Goal: Transaction & Acquisition: Purchase product/service

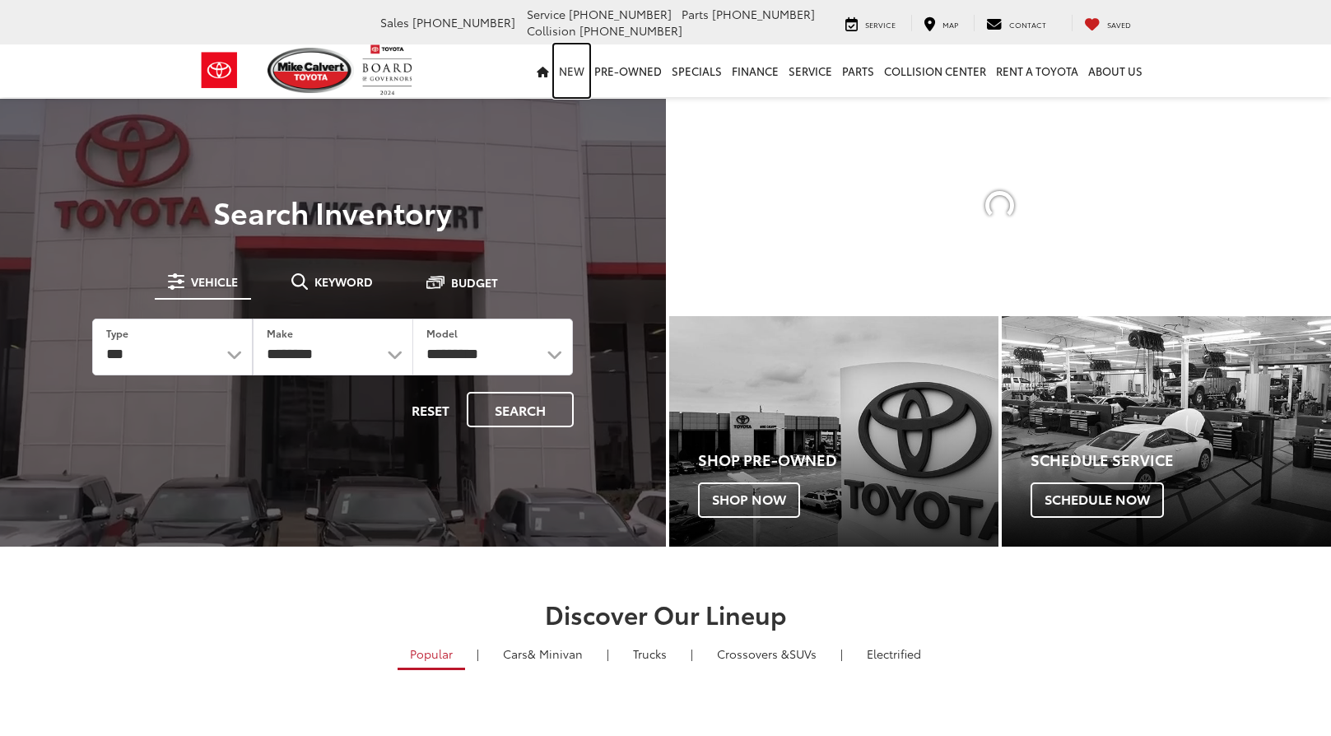
click at [585, 72] on link "New" at bounding box center [571, 70] width 35 height 53
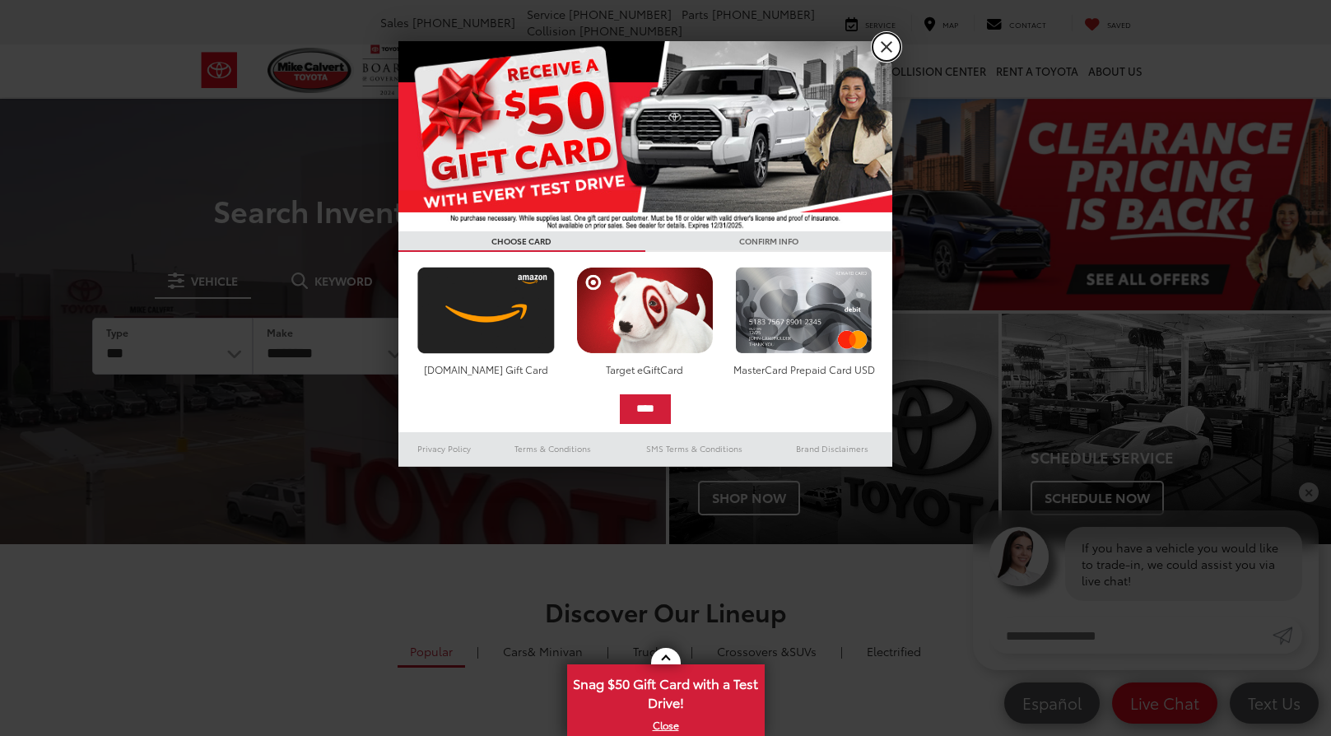
click at [883, 50] on link "X" at bounding box center [887, 47] width 28 height 28
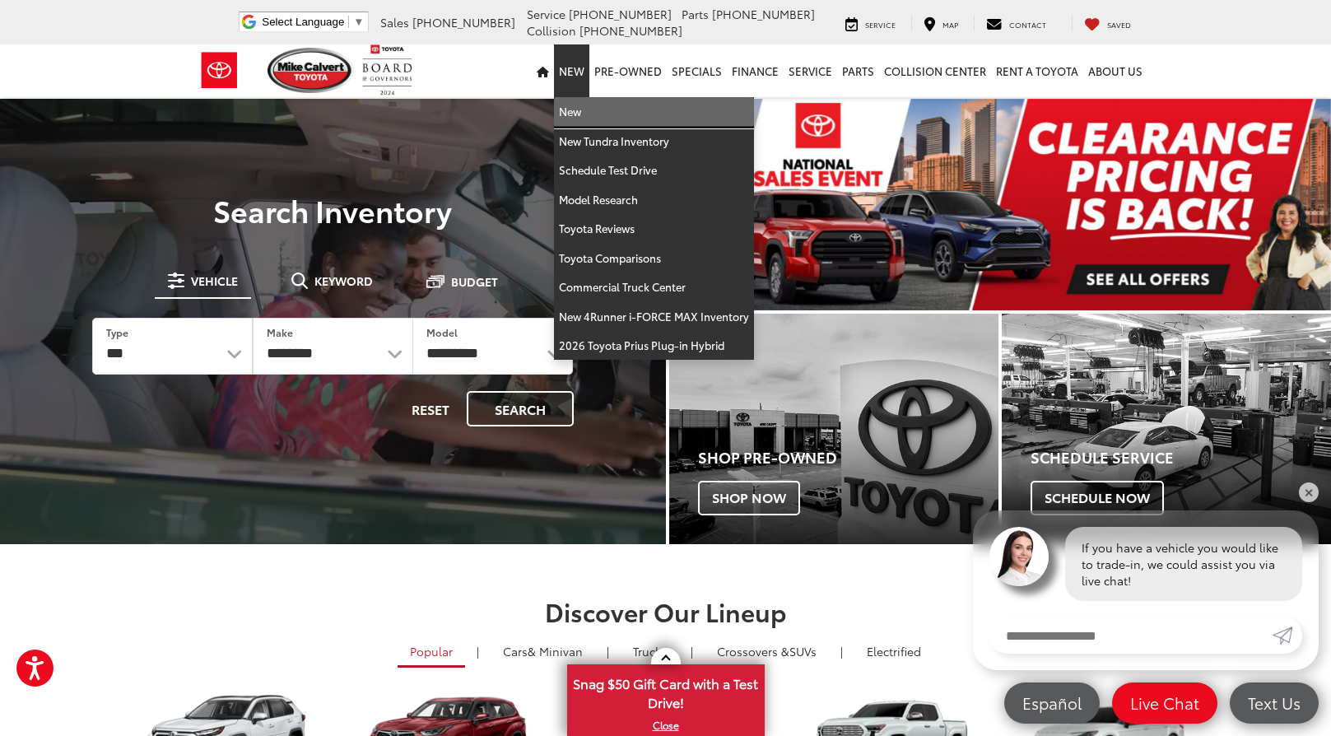
click at [576, 112] on link "New" at bounding box center [654, 112] width 200 height 30
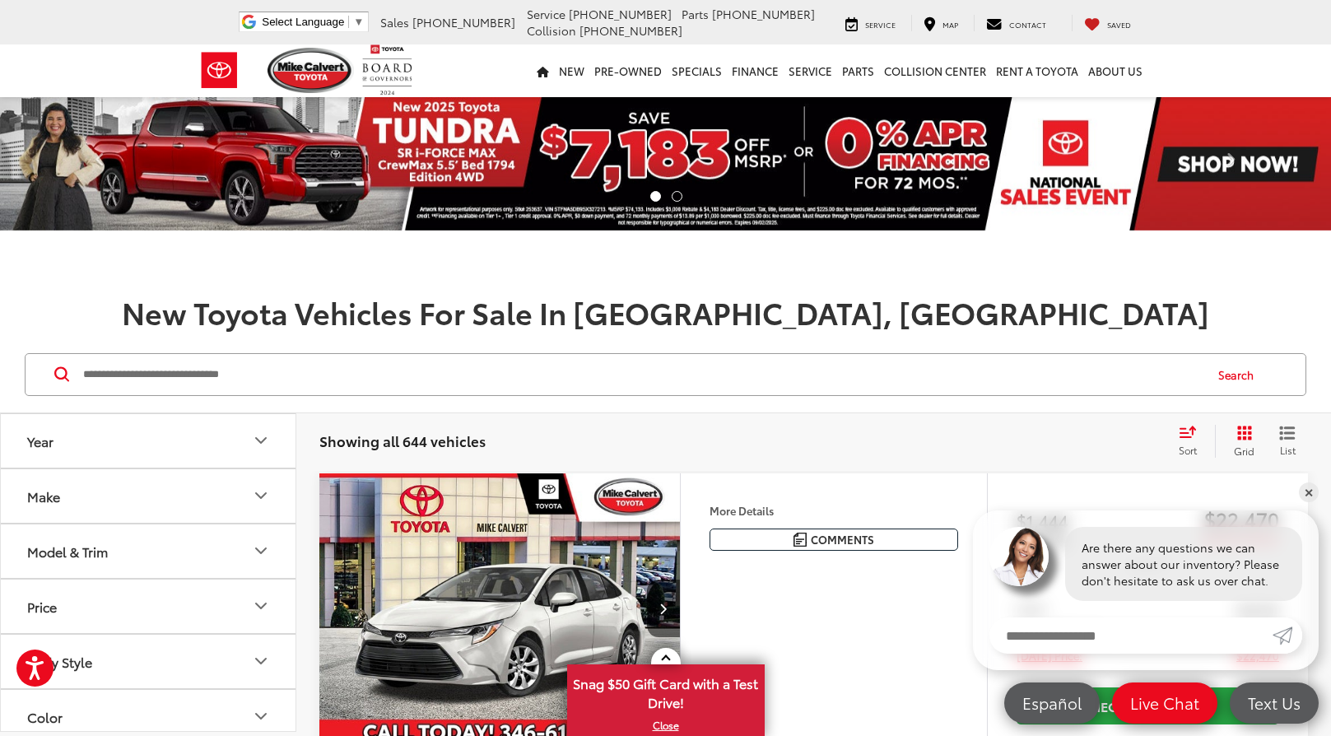
click at [248, 448] on button "Year" at bounding box center [149, 441] width 296 height 54
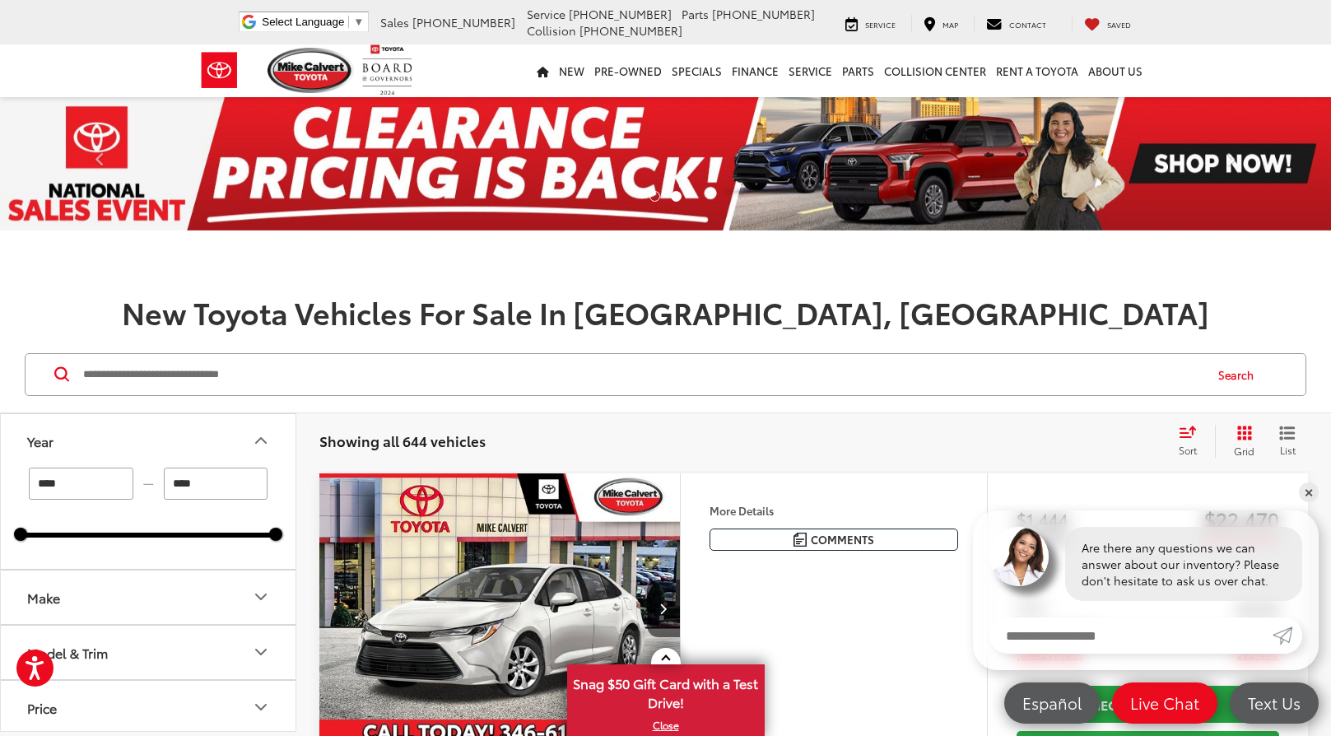
click at [117, 488] on input "****" at bounding box center [81, 484] width 105 height 32
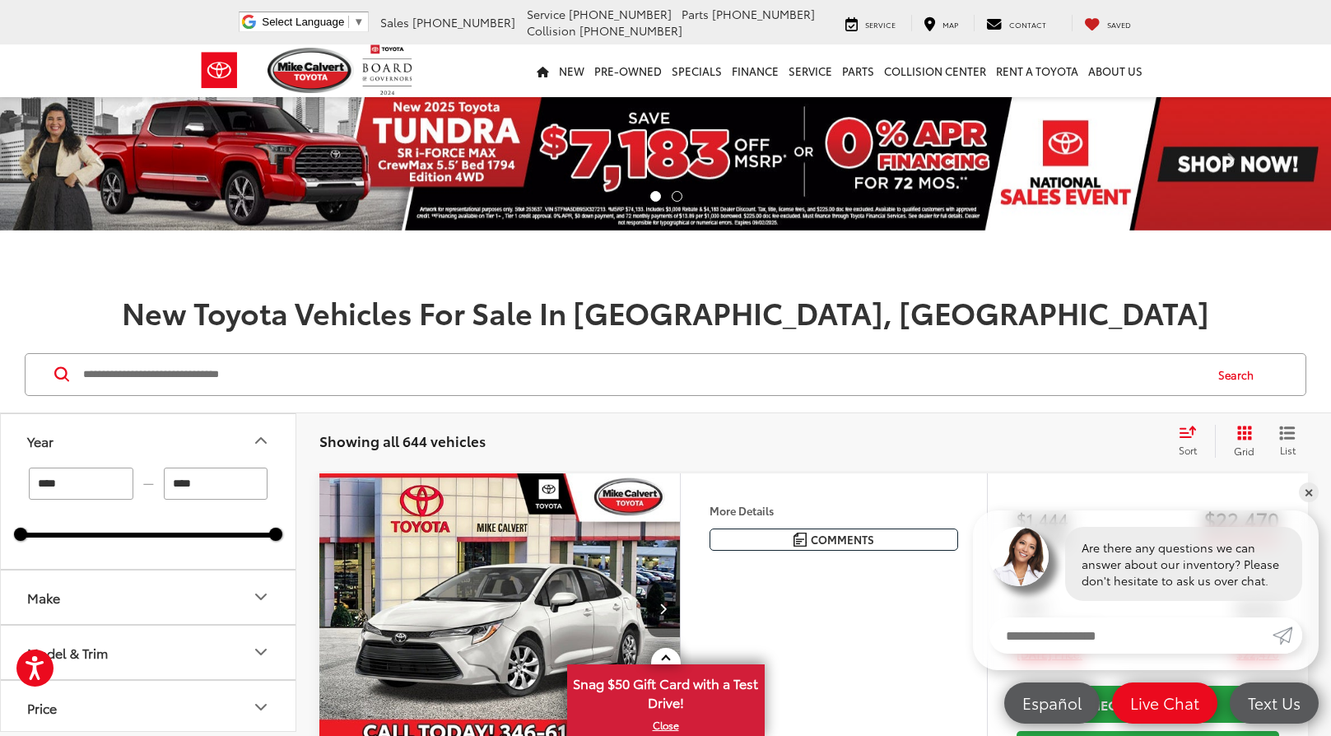
type input "****"
click at [204, 486] on input "****" at bounding box center [216, 484] width 105 height 32
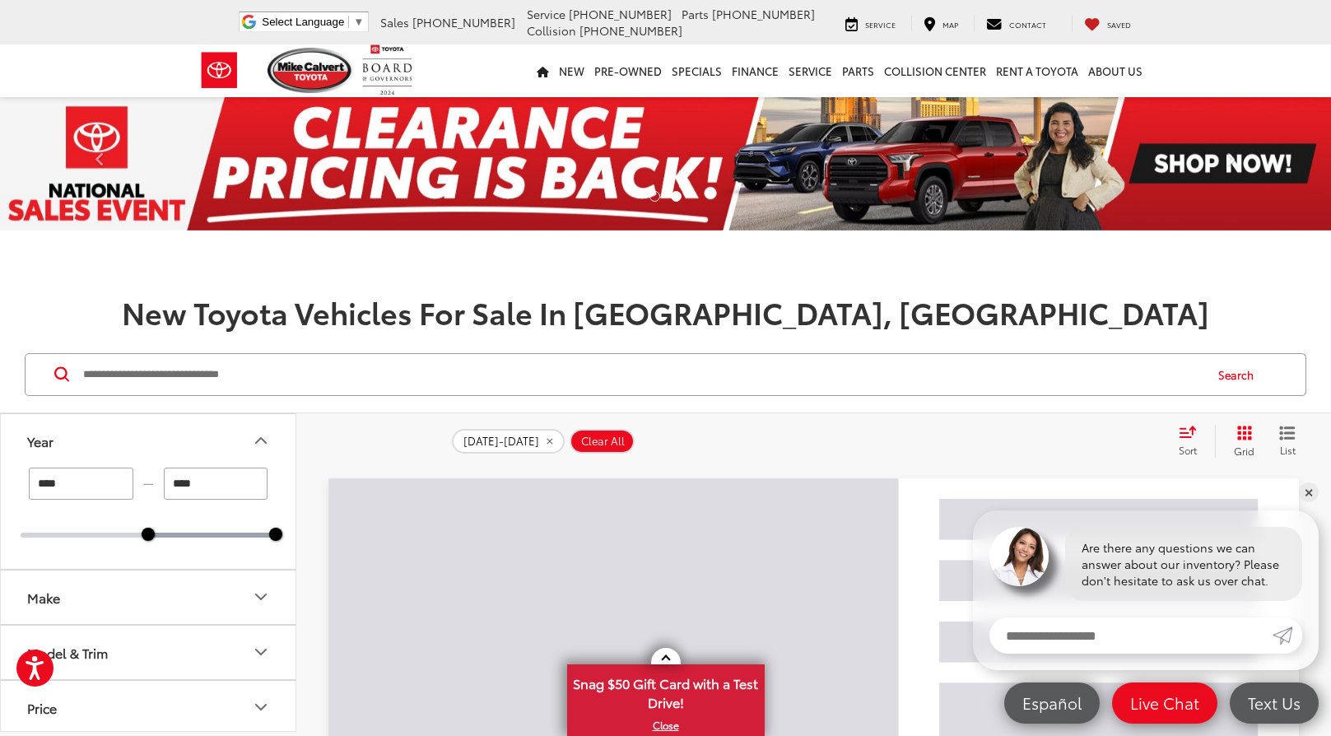
type input "****"
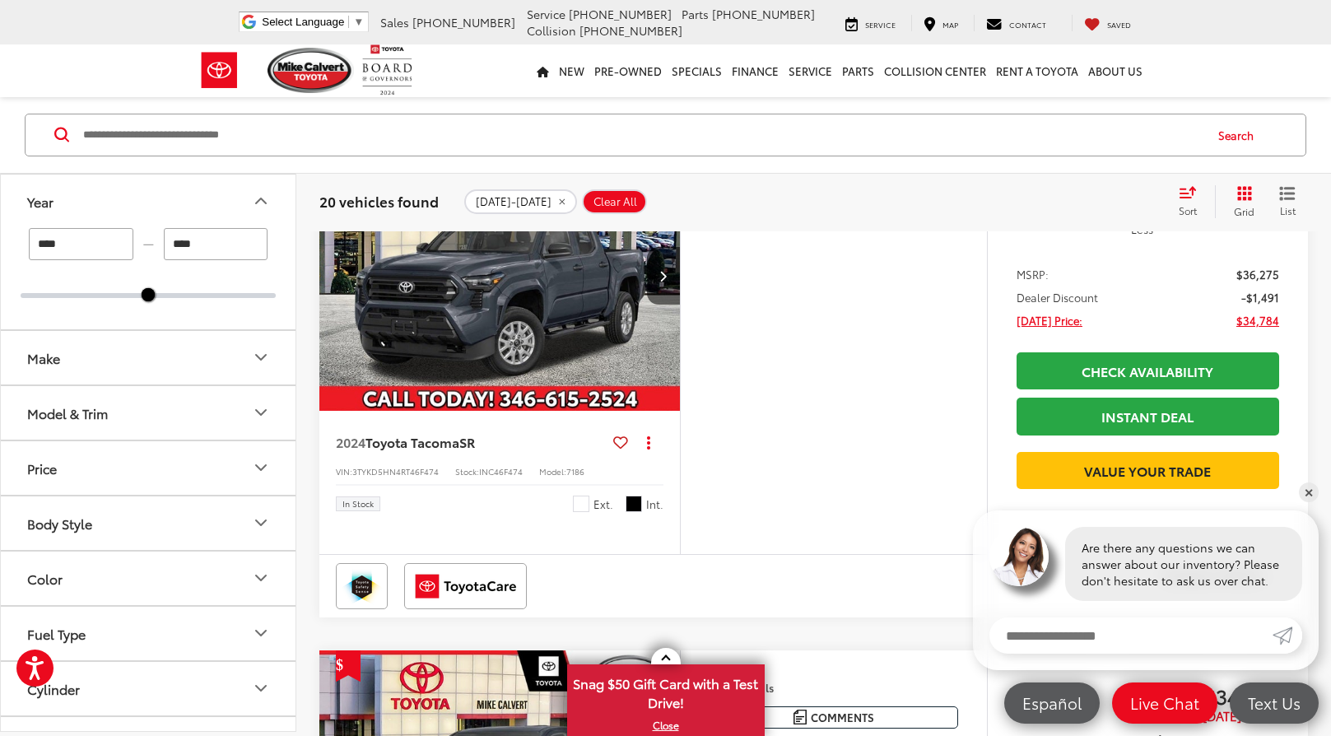
scroll to position [1235, 0]
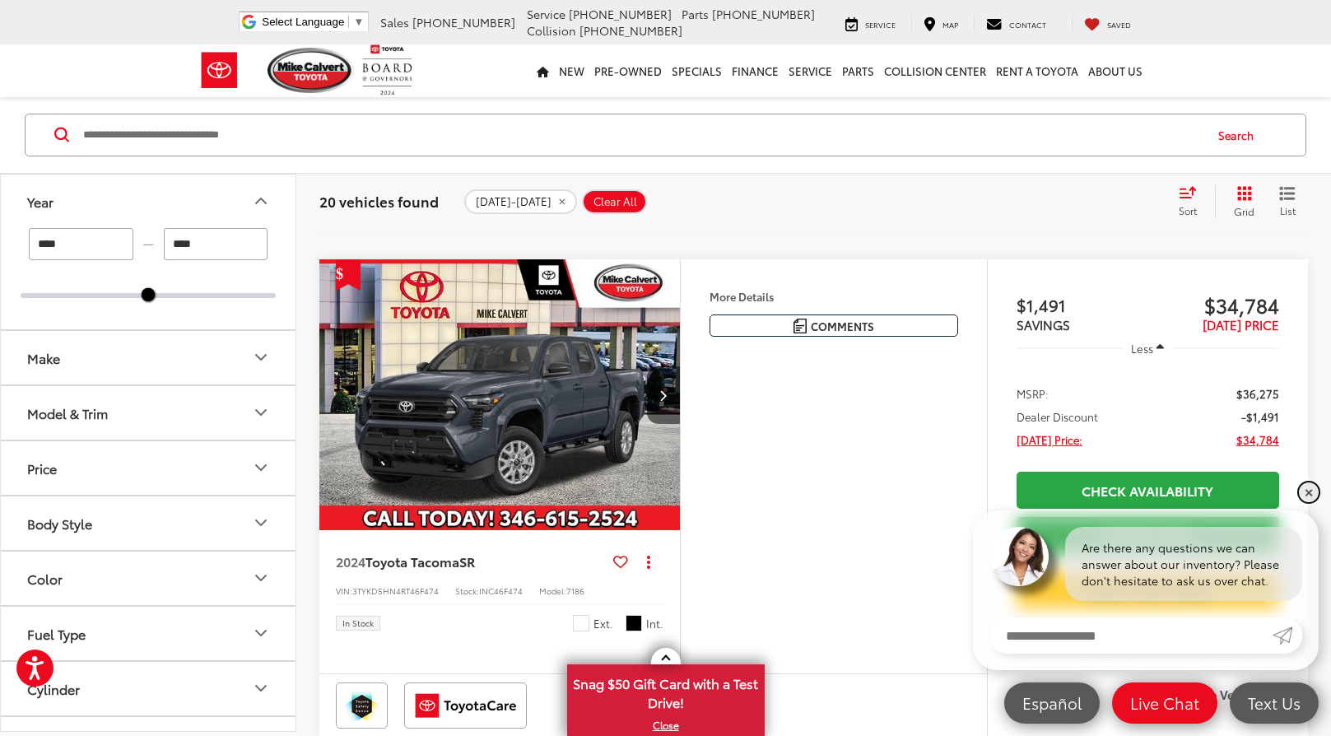
click at [1308, 494] on link "✕" at bounding box center [1309, 492] width 20 height 20
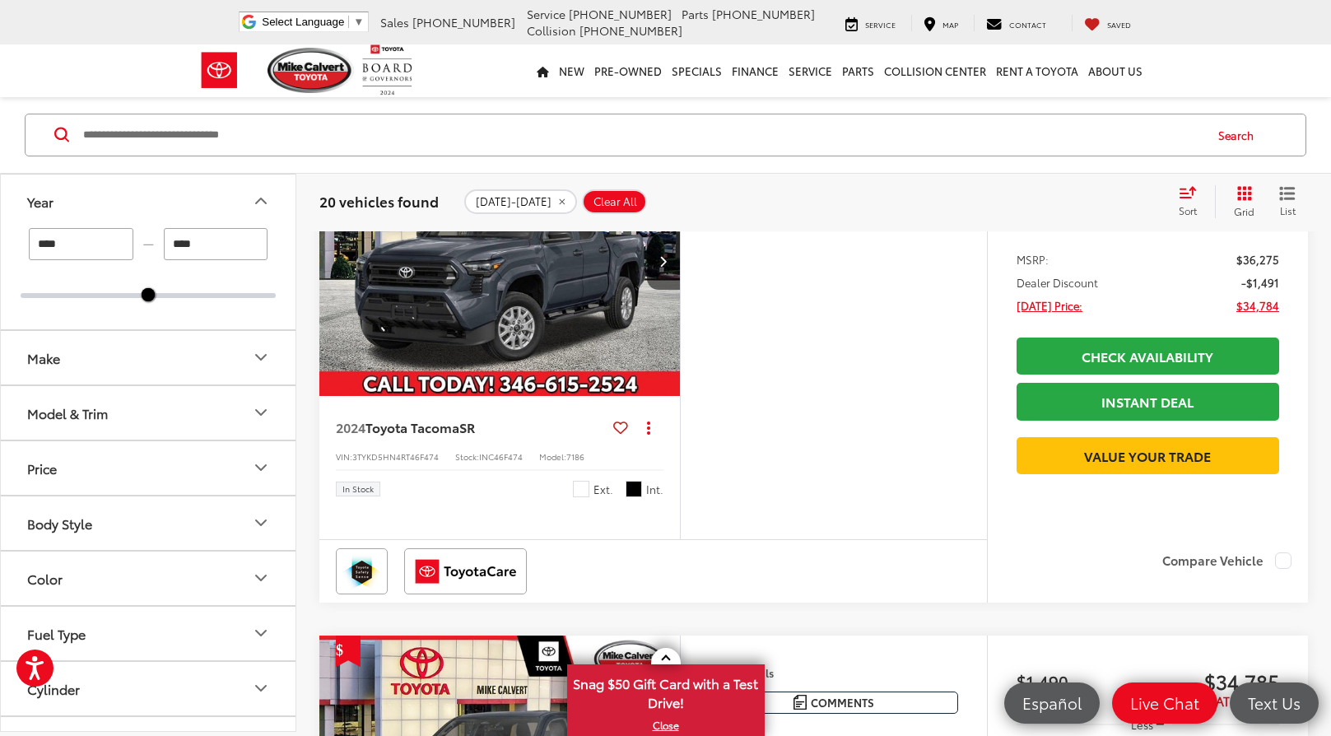
scroll to position [1400, 0]
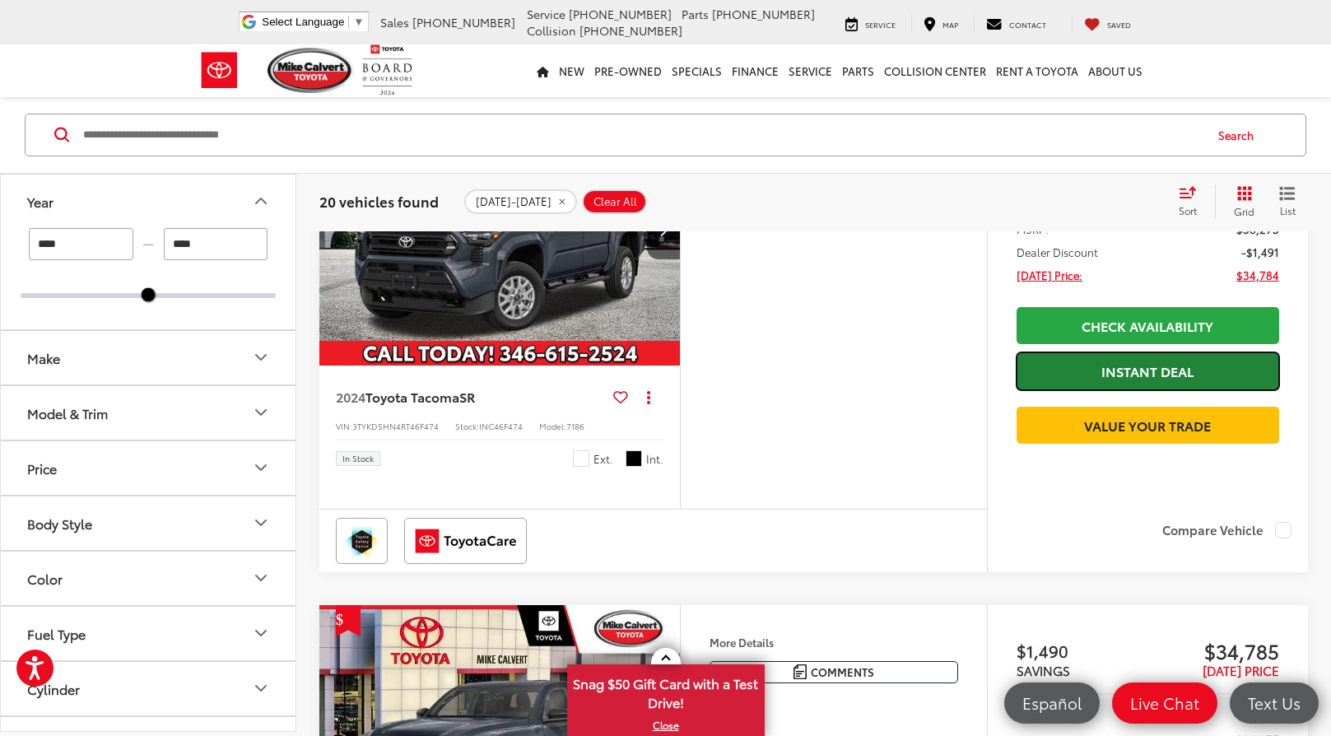
click at [1151, 389] on link "Instant Deal" at bounding box center [1148, 370] width 263 height 37
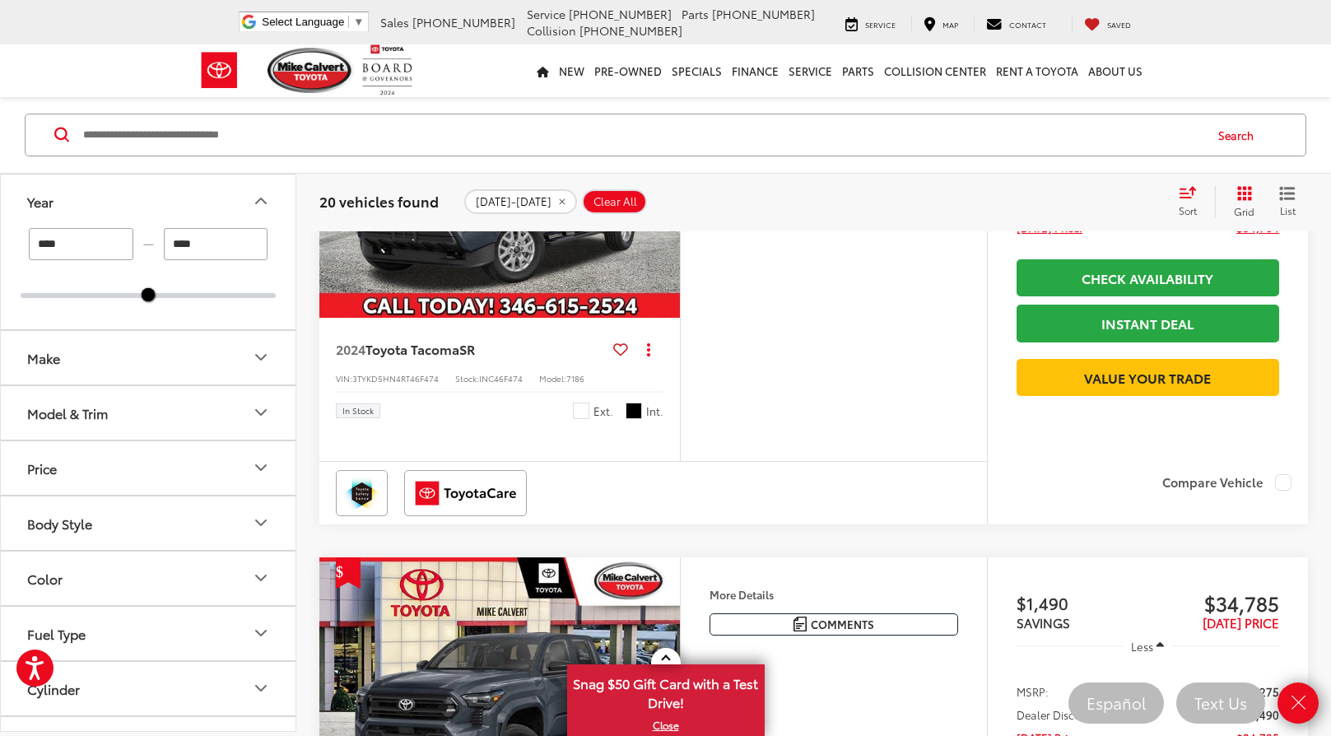
scroll to position [1441, 0]
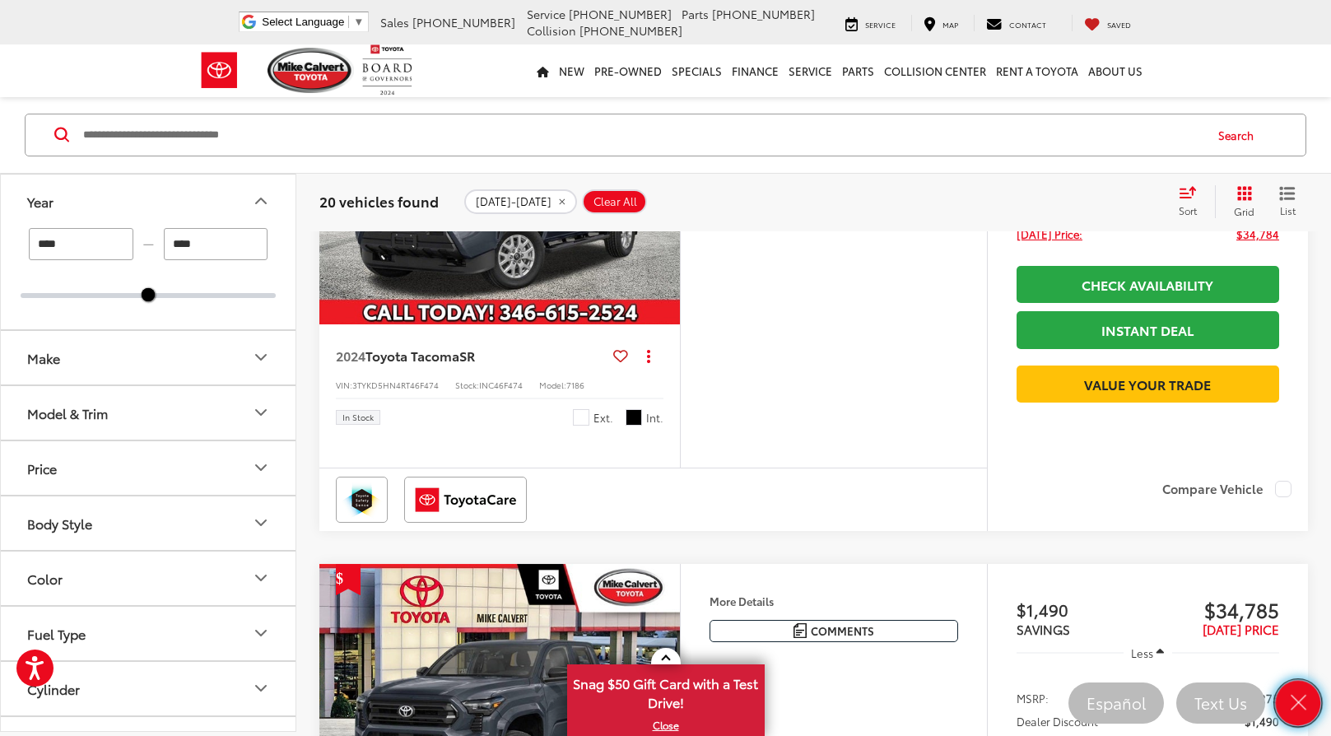
click at [1301, 706] on icon "Close" at bounding box center [1298, 703] width 23 height 23
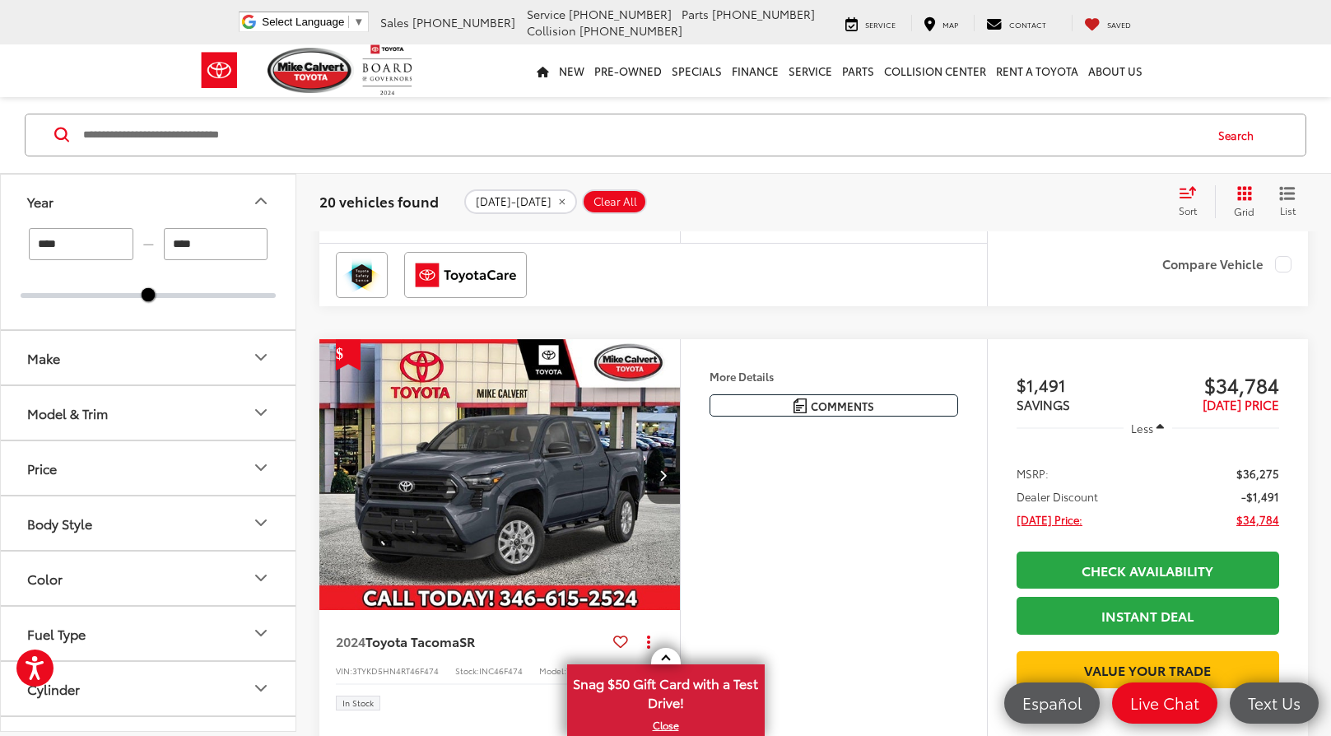
scroll to position [1173, 0]
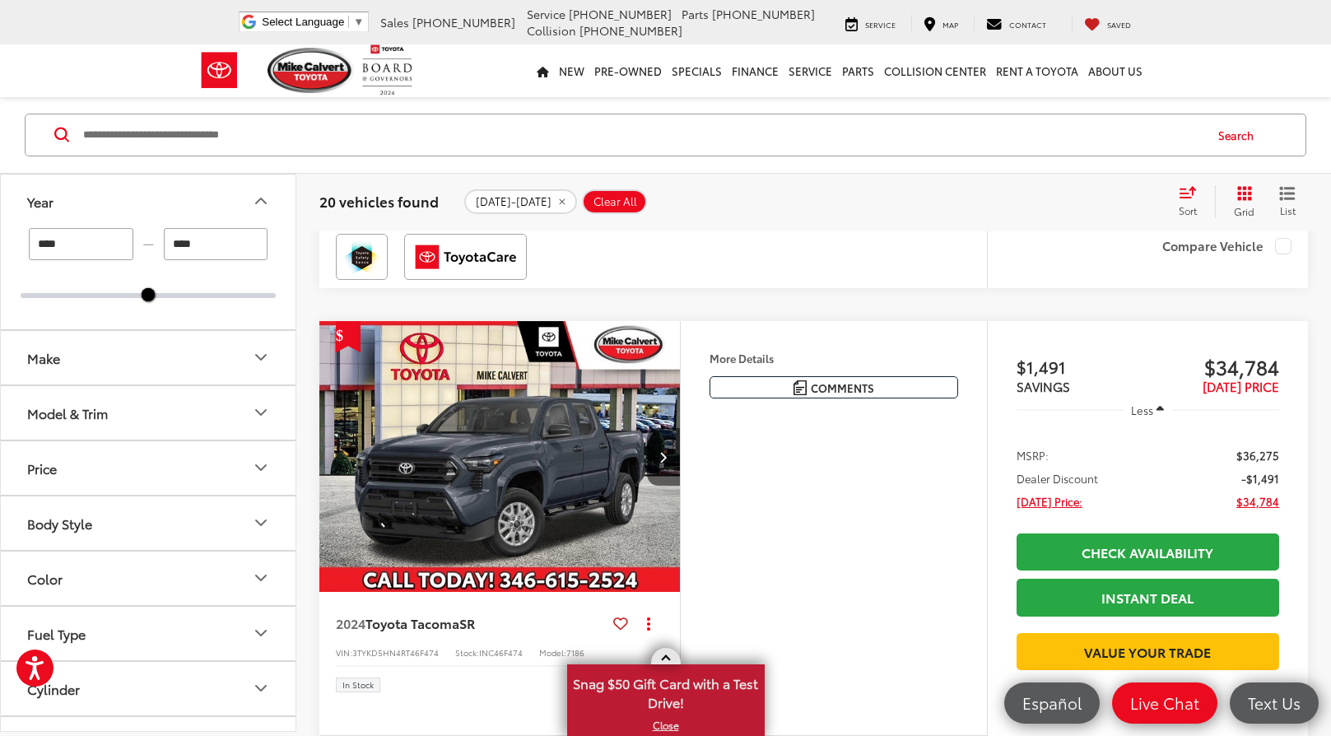
click at [665, 655] on span at bounding box center [665, 659] width 9 height 9
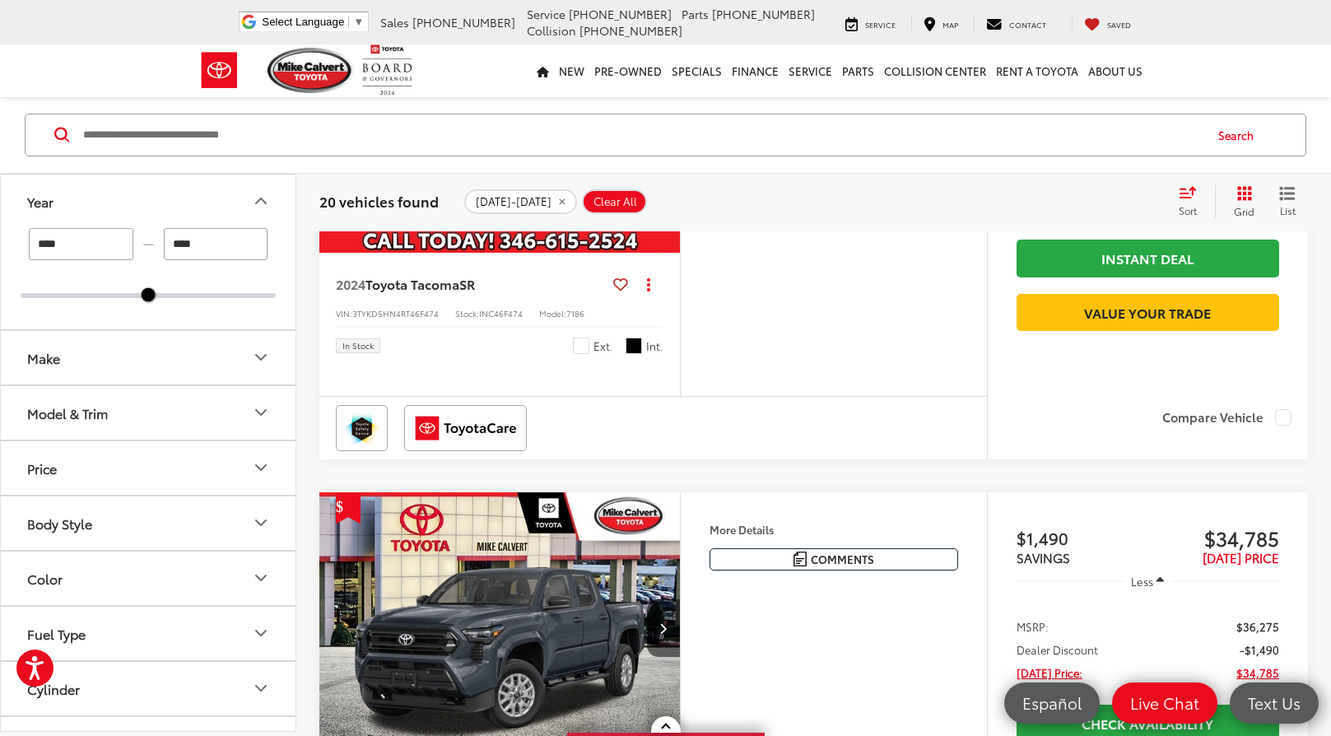
scroll to position [1523, 0]
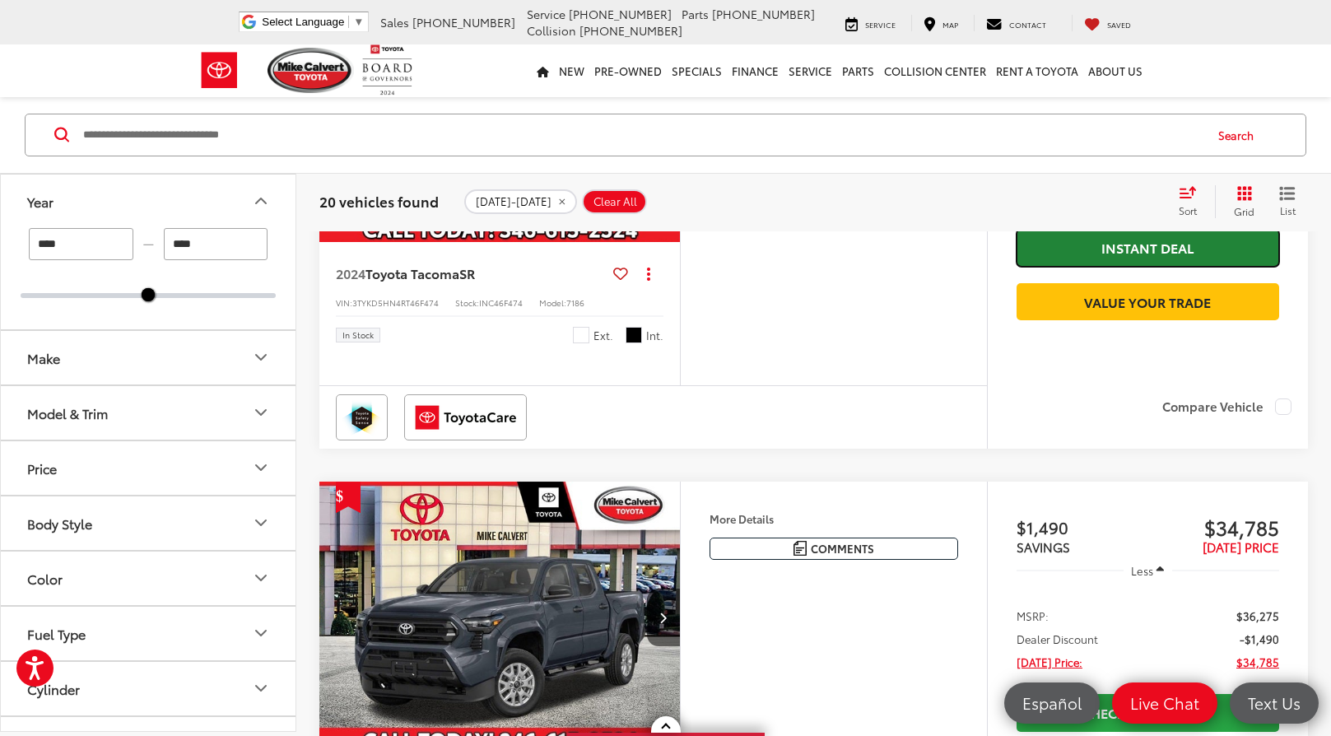
click at [1139, 266] on link "Instant Deal" at bounding box center [1148, 247] width 263 height 37
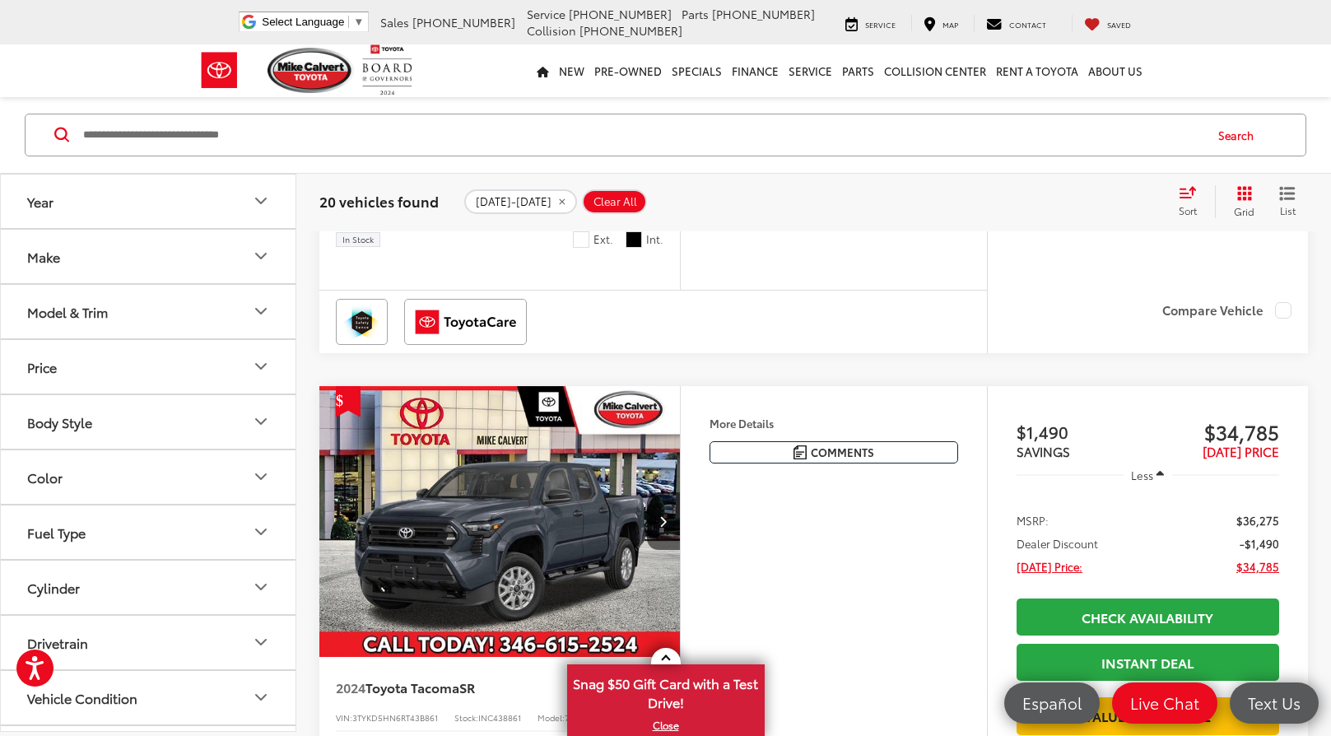
scroll to position [2648, 0]
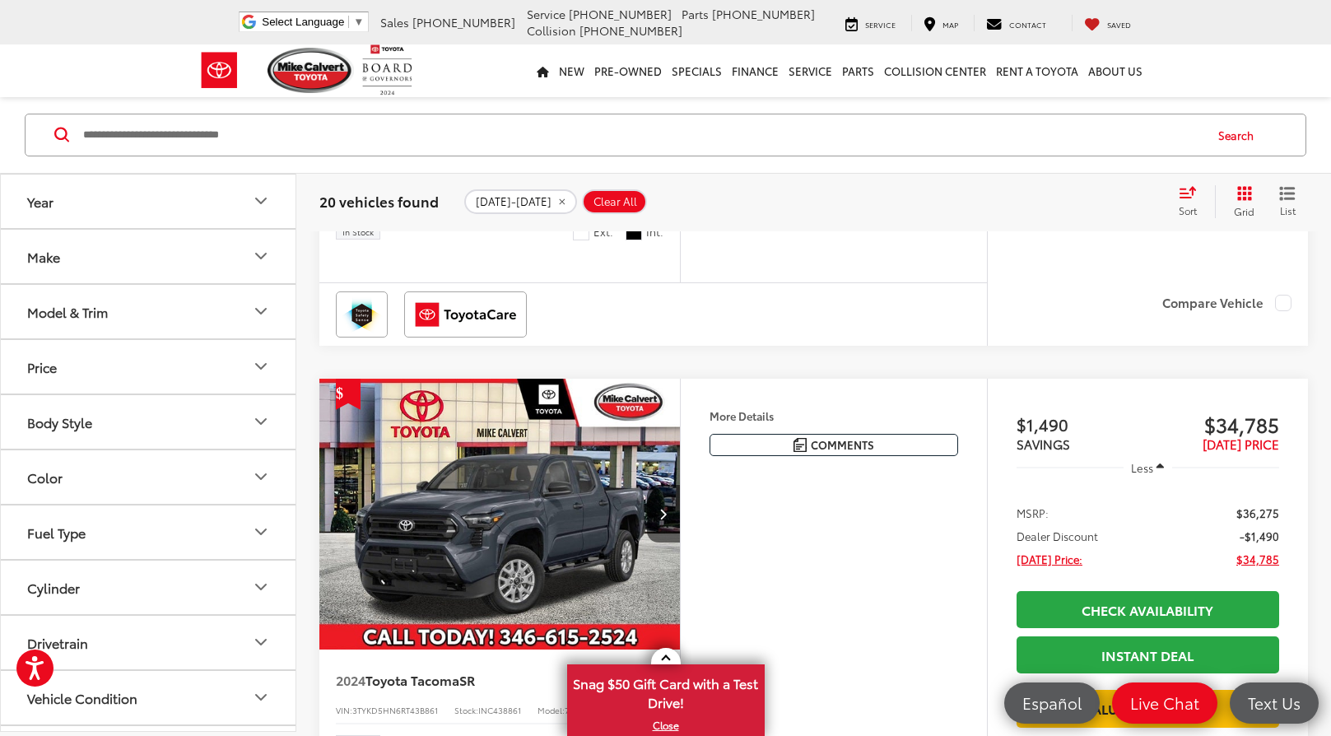
click at [1170, 163] on link "Instant Deal" at bounding box center [1148, 144] width 263 height 37
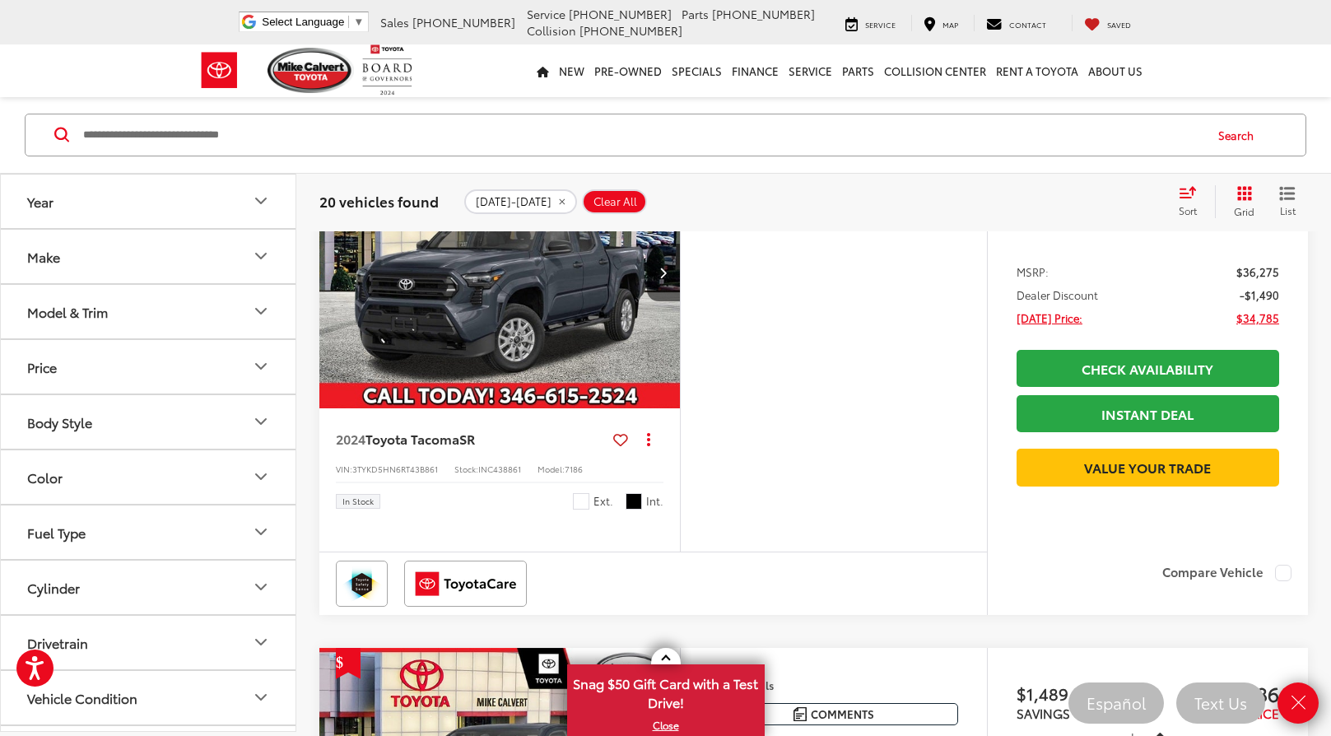
scroll to position [2915, 0]
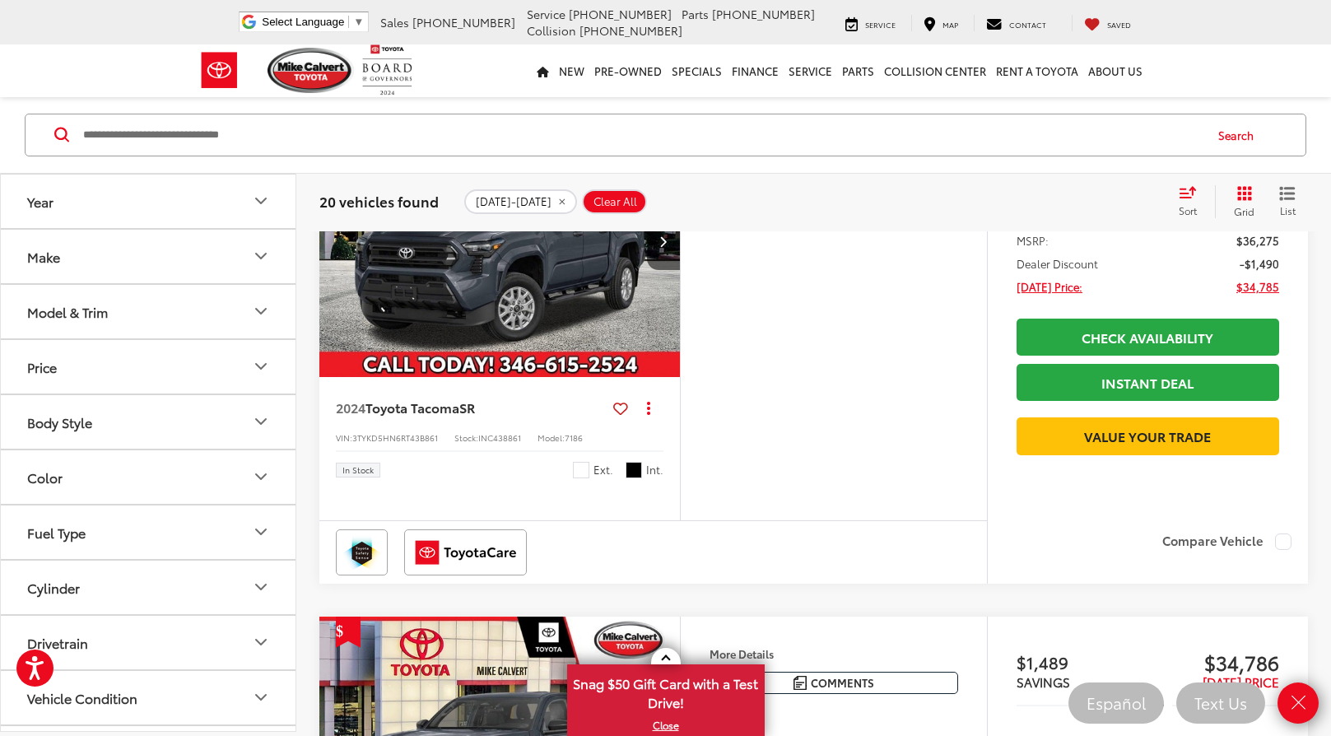
click at [825, 520] on div "Features Bluetooth® Remote Start Android Auto Apple CarPlay Keyless Entry Keyle…" at bounding box center [833, 313] width 307 height 414
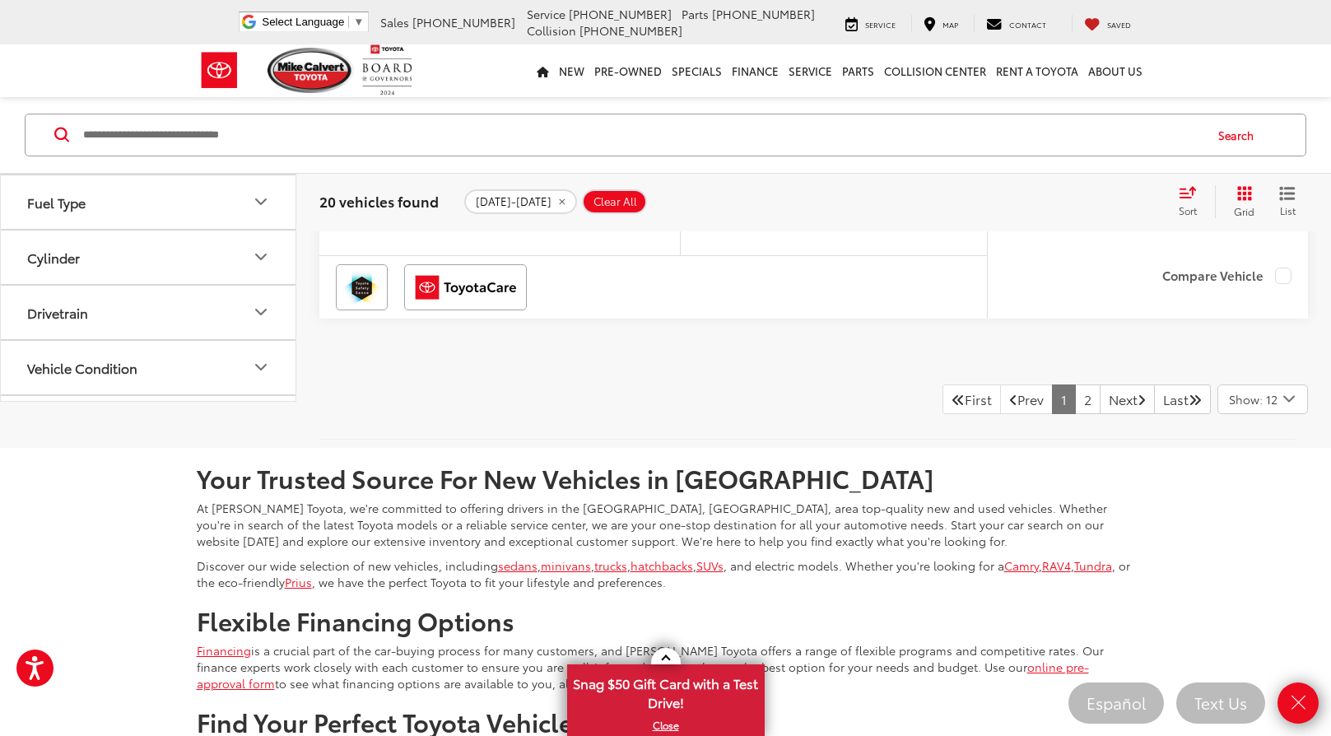
scroll to position [6456, 0]
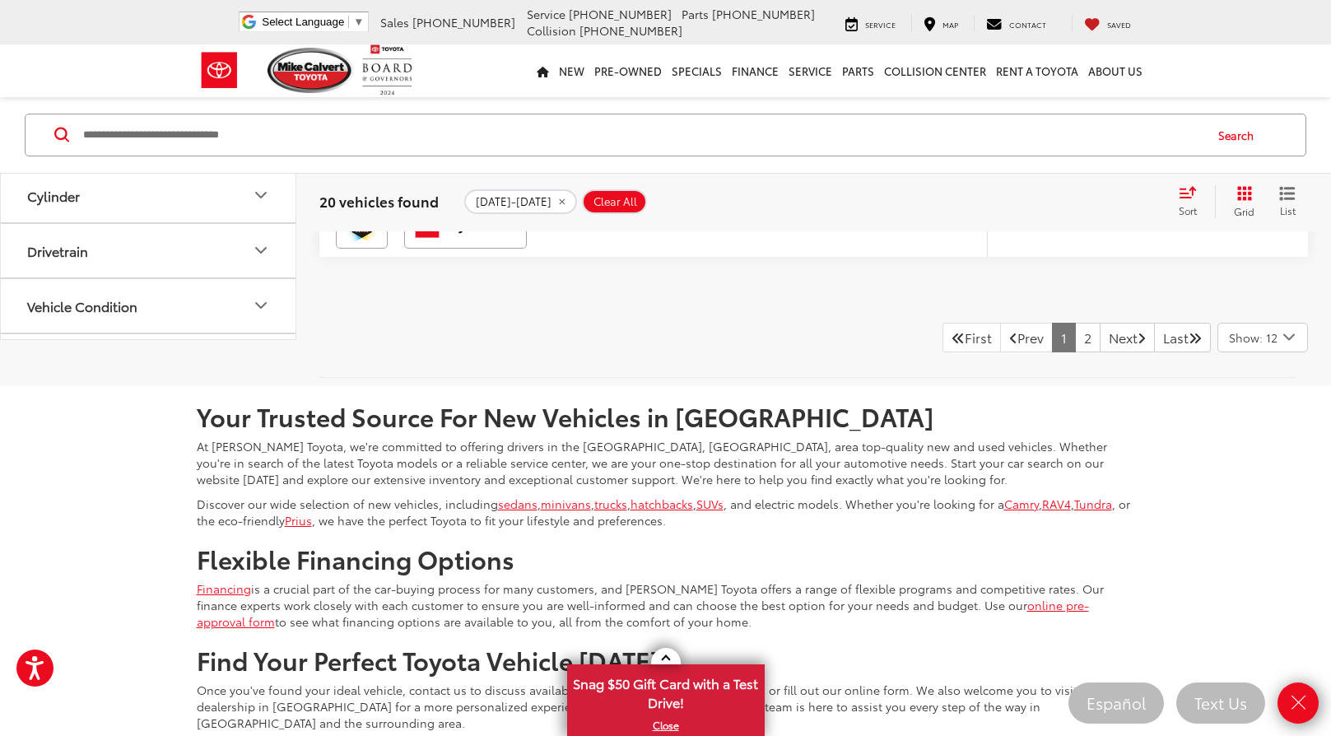
click at [185, 57] on button "Body Style" at bounding box center [149, 30] width 296 height 54
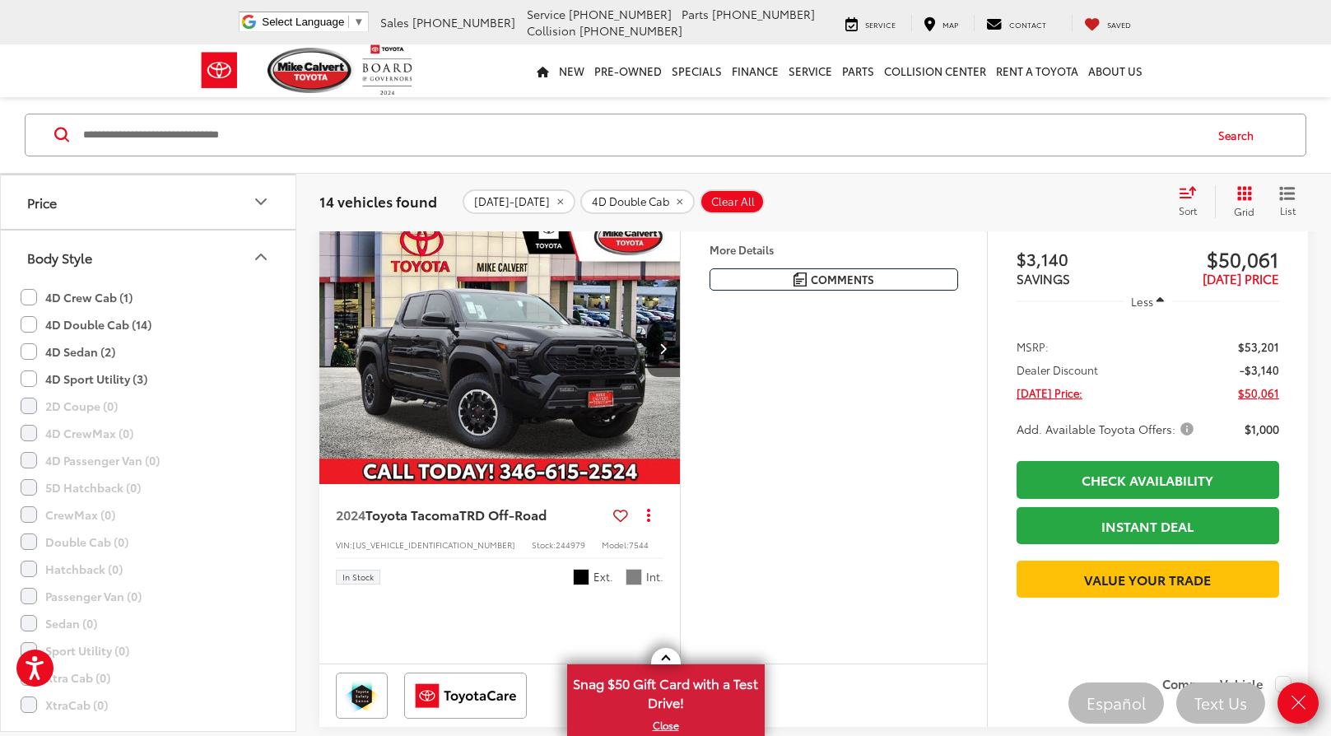
scroll to position [6044, 0]
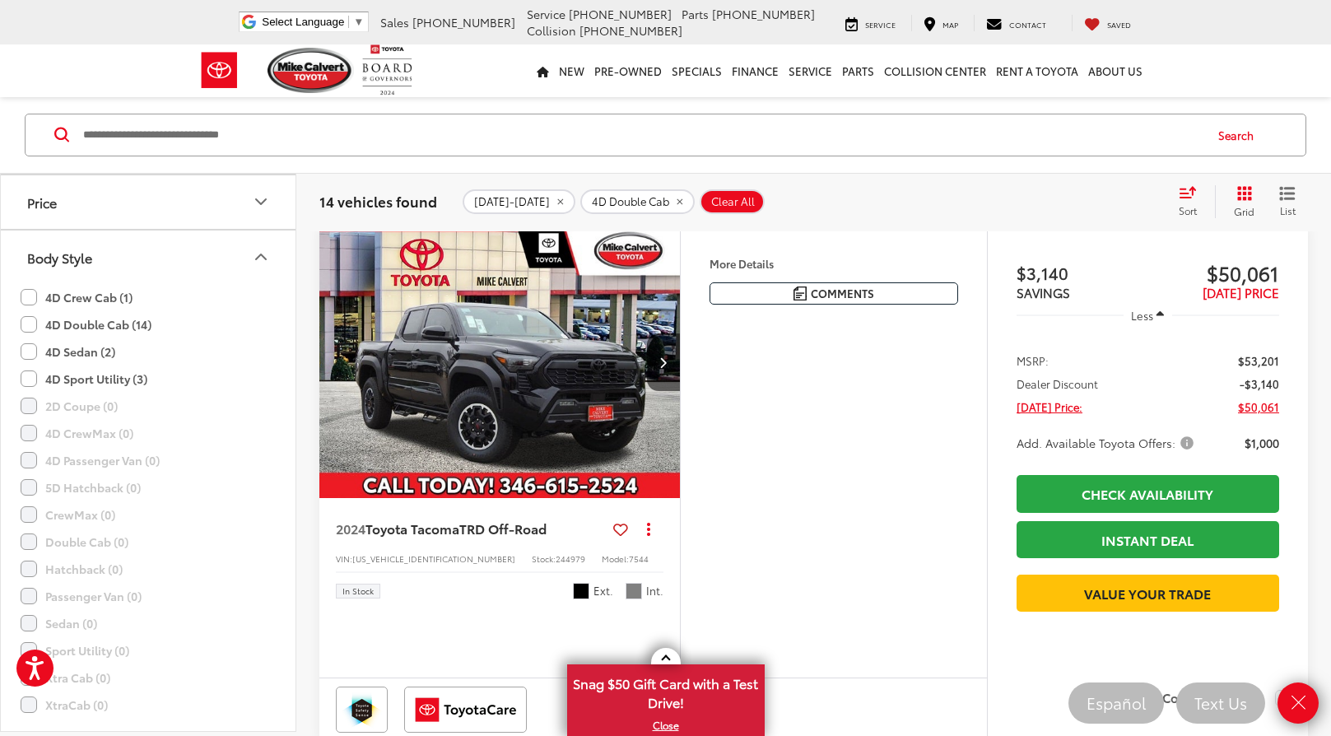
click at [1294, 702] on icon "Close" at bounding box center [1298, 703] width 23 height 23
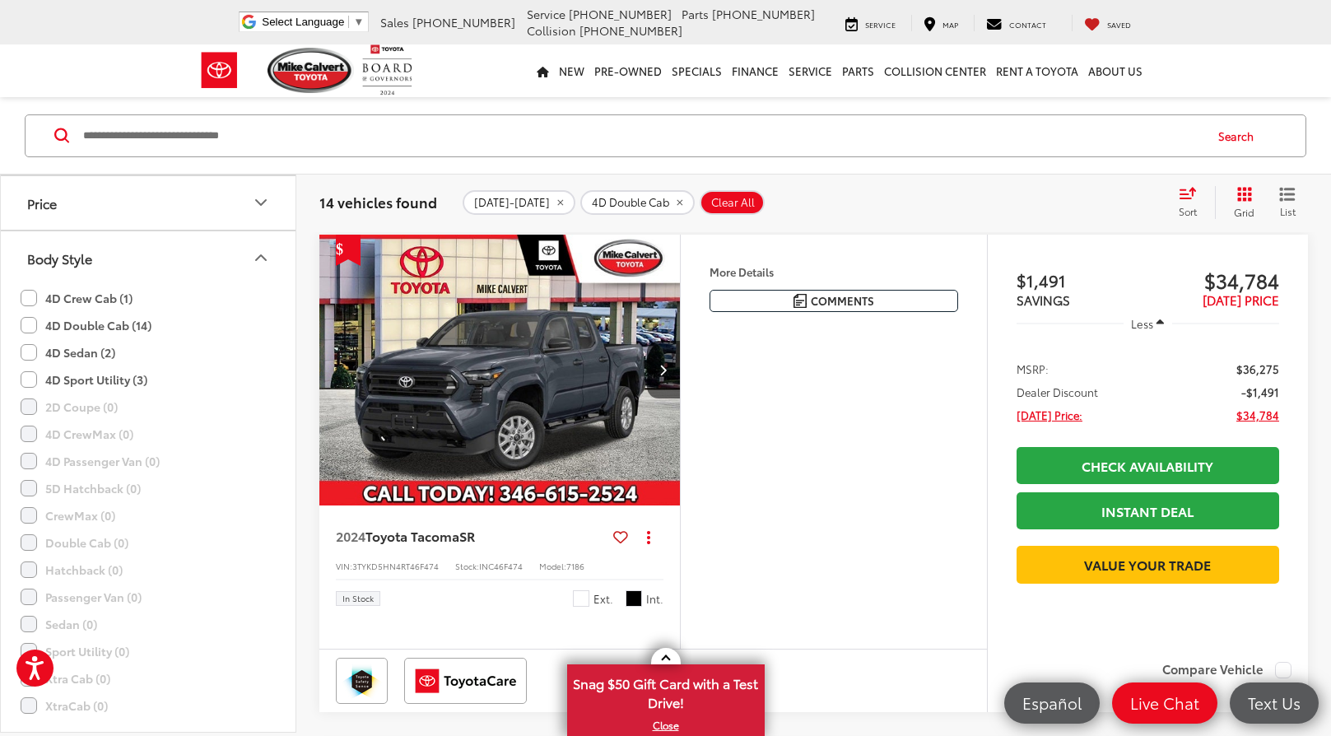
scroll to position [226, 0]
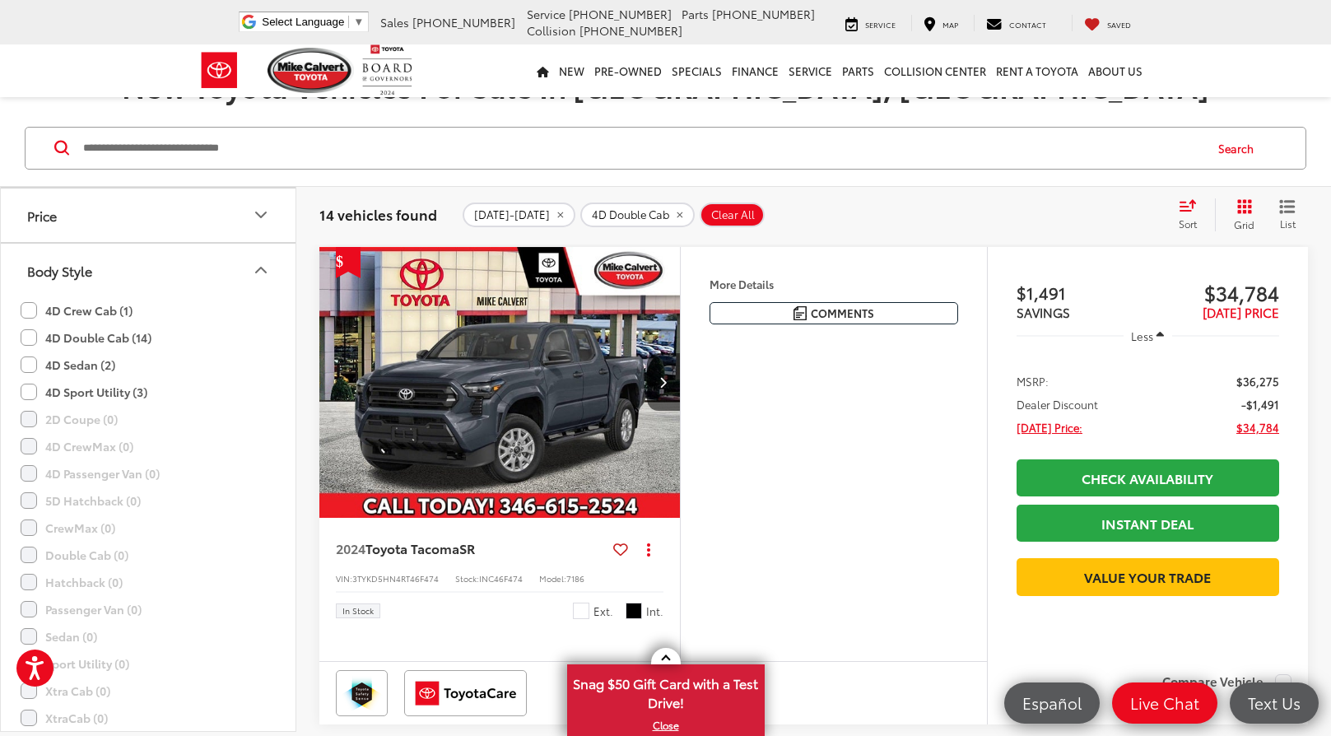
click at [576, 408] on img "2024 Toyota Tacoma SR 0" at bounding box center [500, 383] width 363 height 273
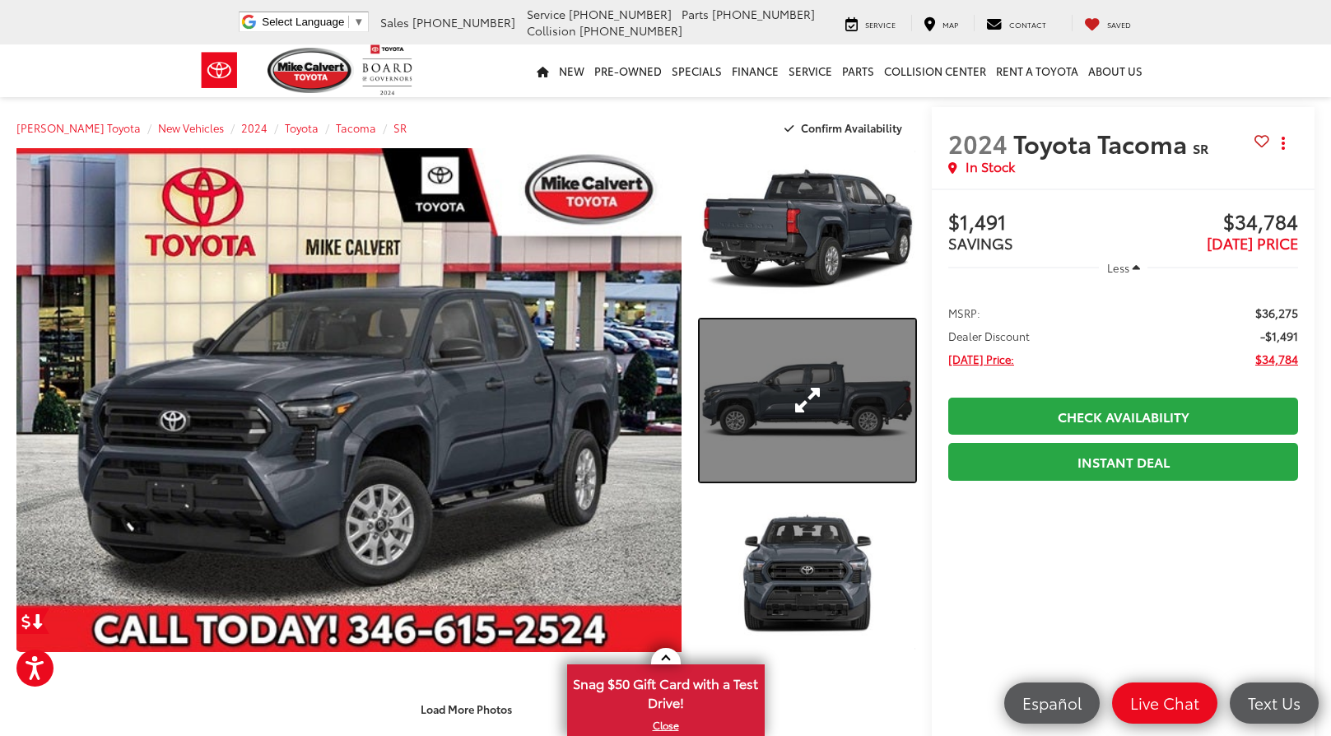
click at [813, 398] on link "Expand Photo 2" at bounding box center [808, 400] width 216 height 162
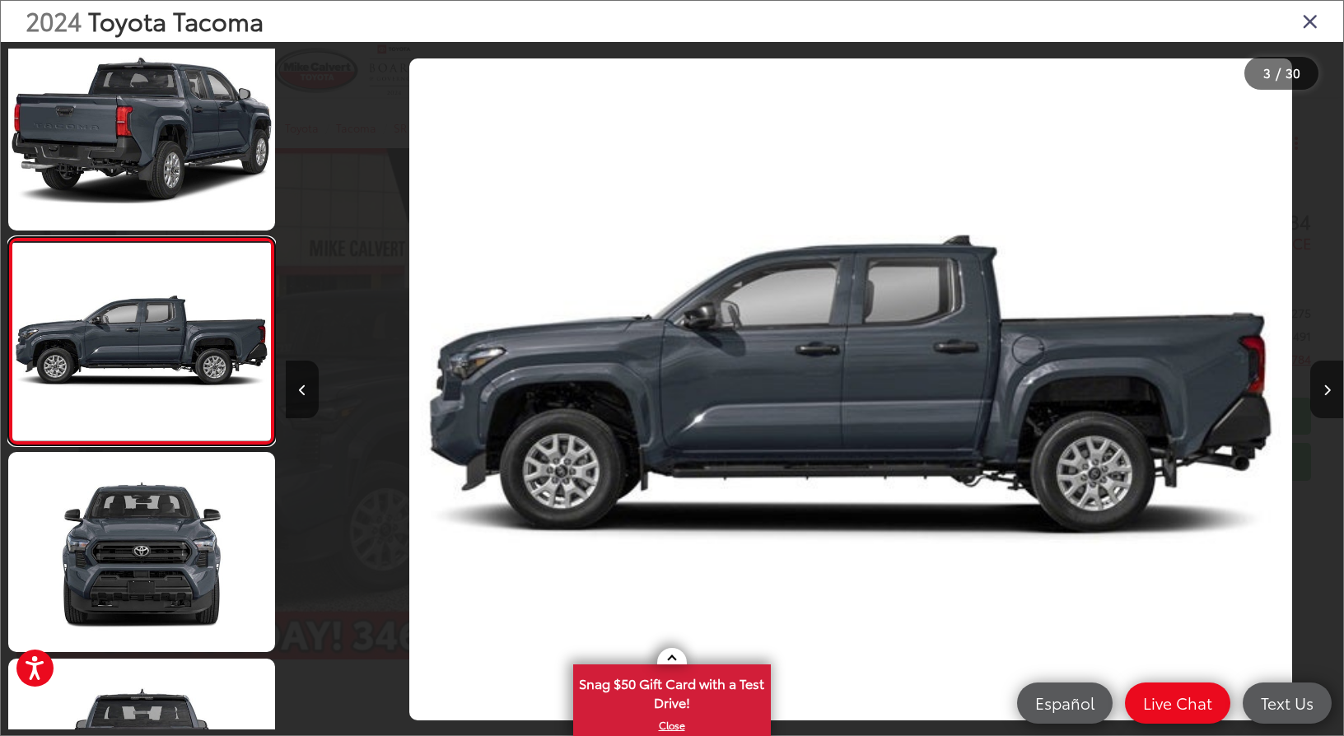
scroll to position [0, 2114]
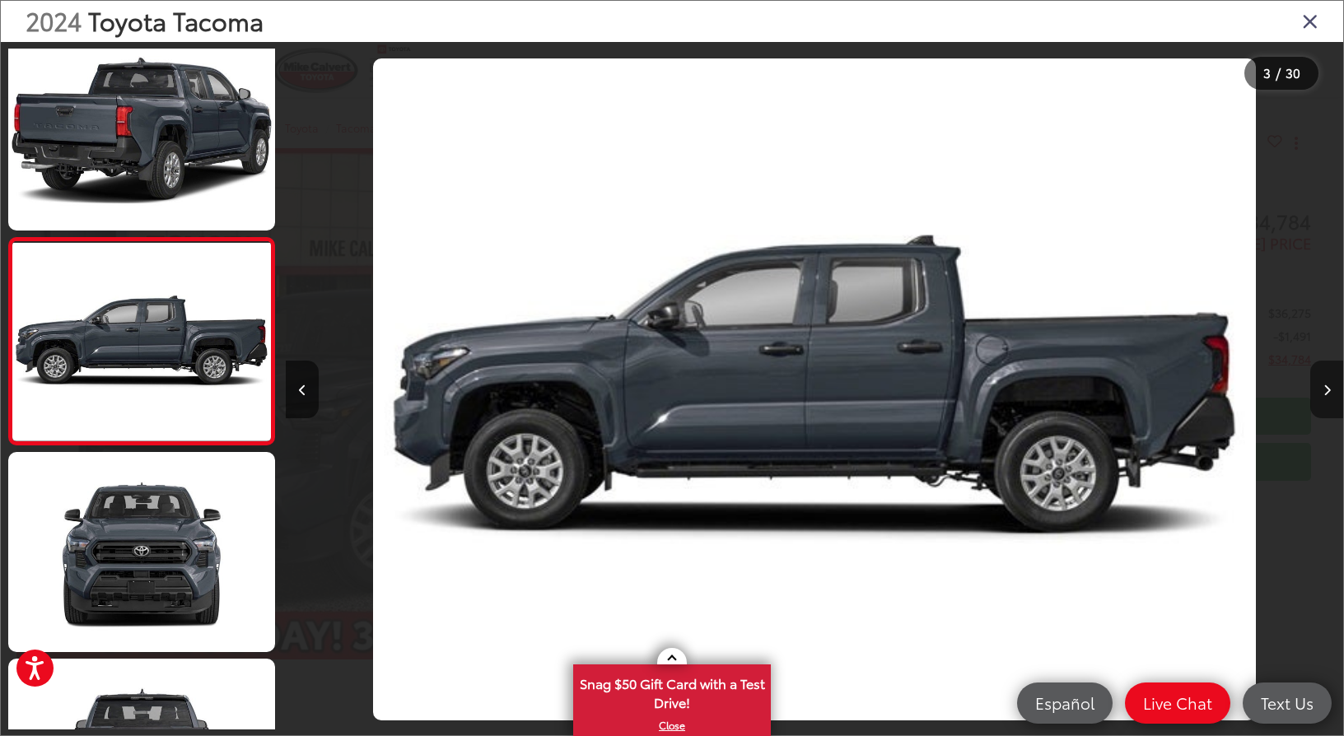
click at [1326, 389] on icon "Next image" at bounding box center [1326, 390] width 7 height 12
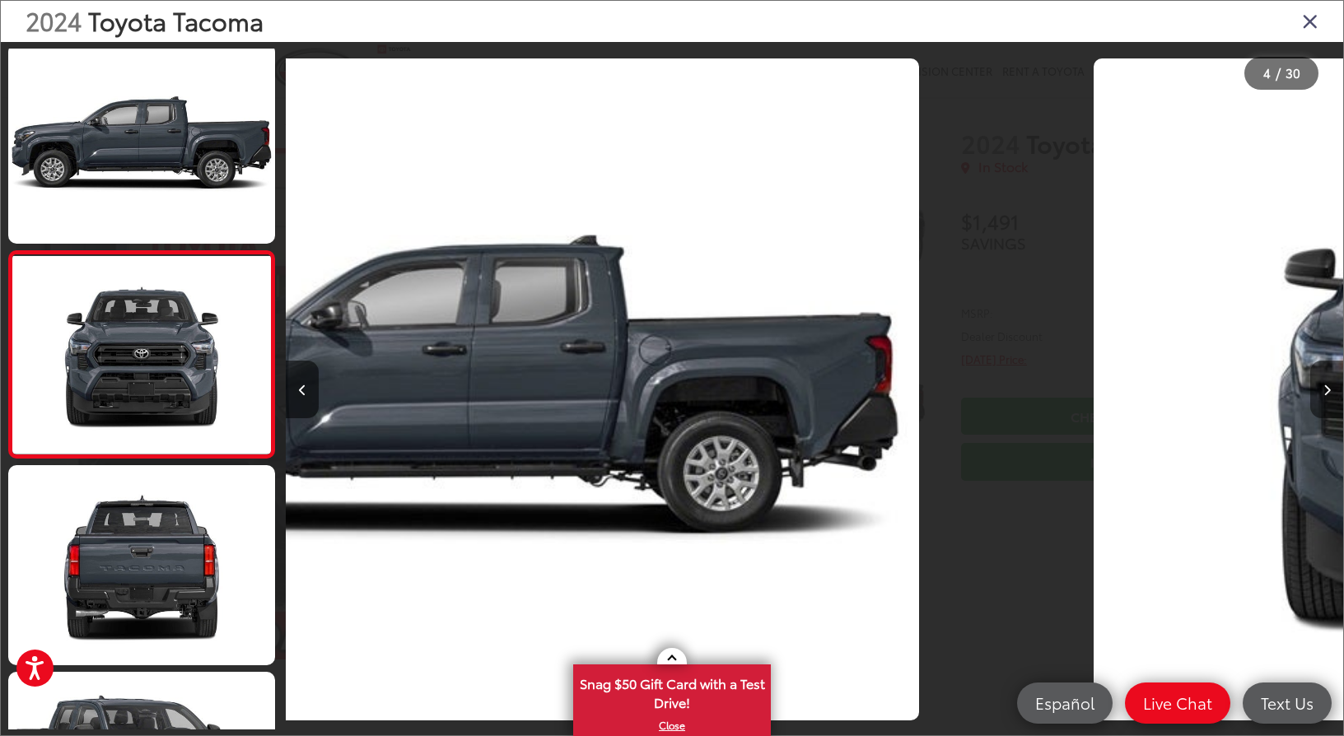
scroll to position [432, 0]
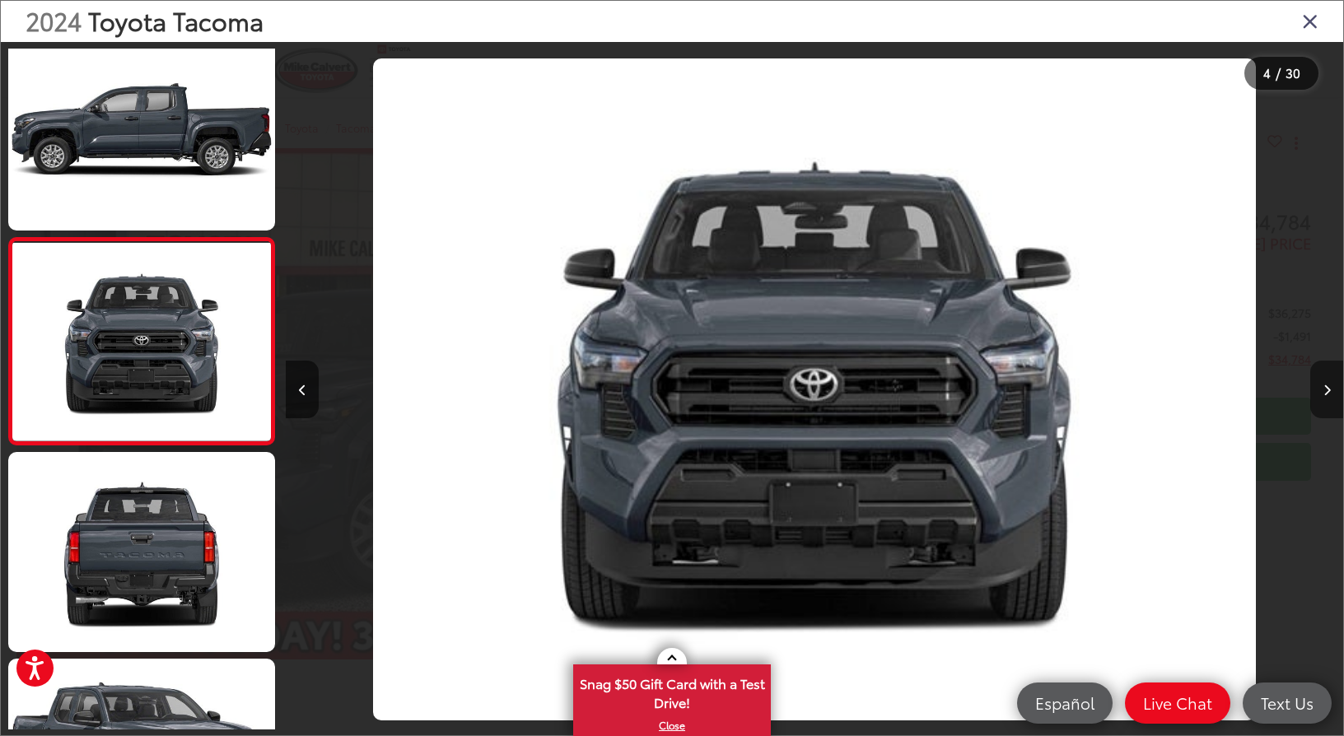
click at [1326, 389] on icon "Next image" at bounding box center [1326, 390] width 7 height 12
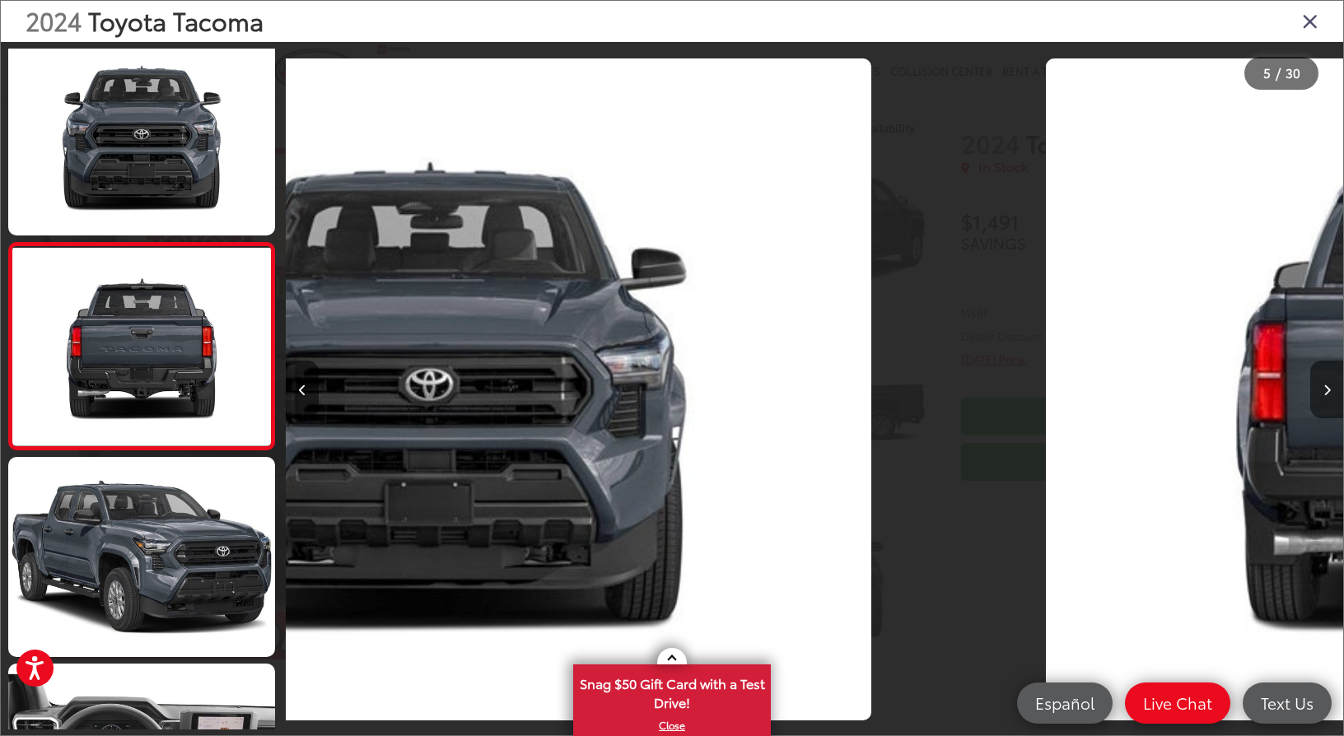
scroll to position [639, 0]
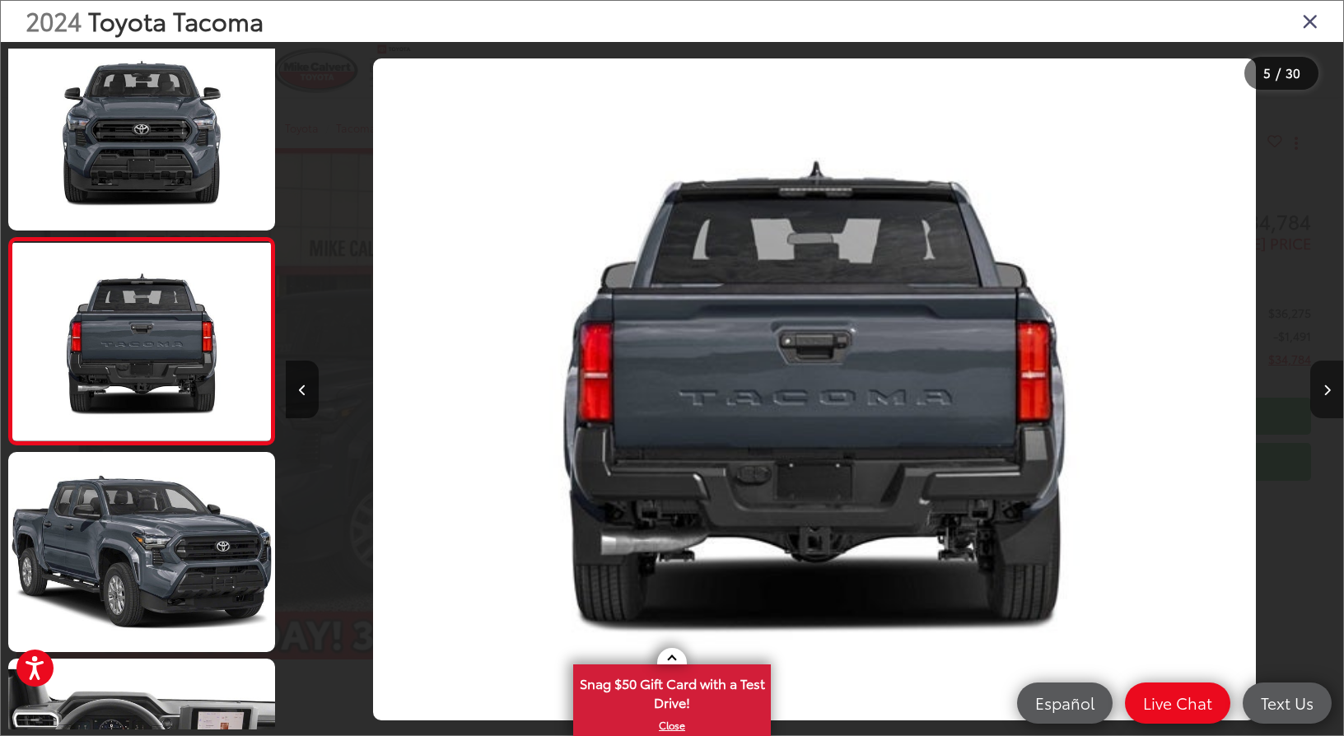
click at [1326, 389] on icon "Next image" at bounding box center [1326, 390] width 7 height 12
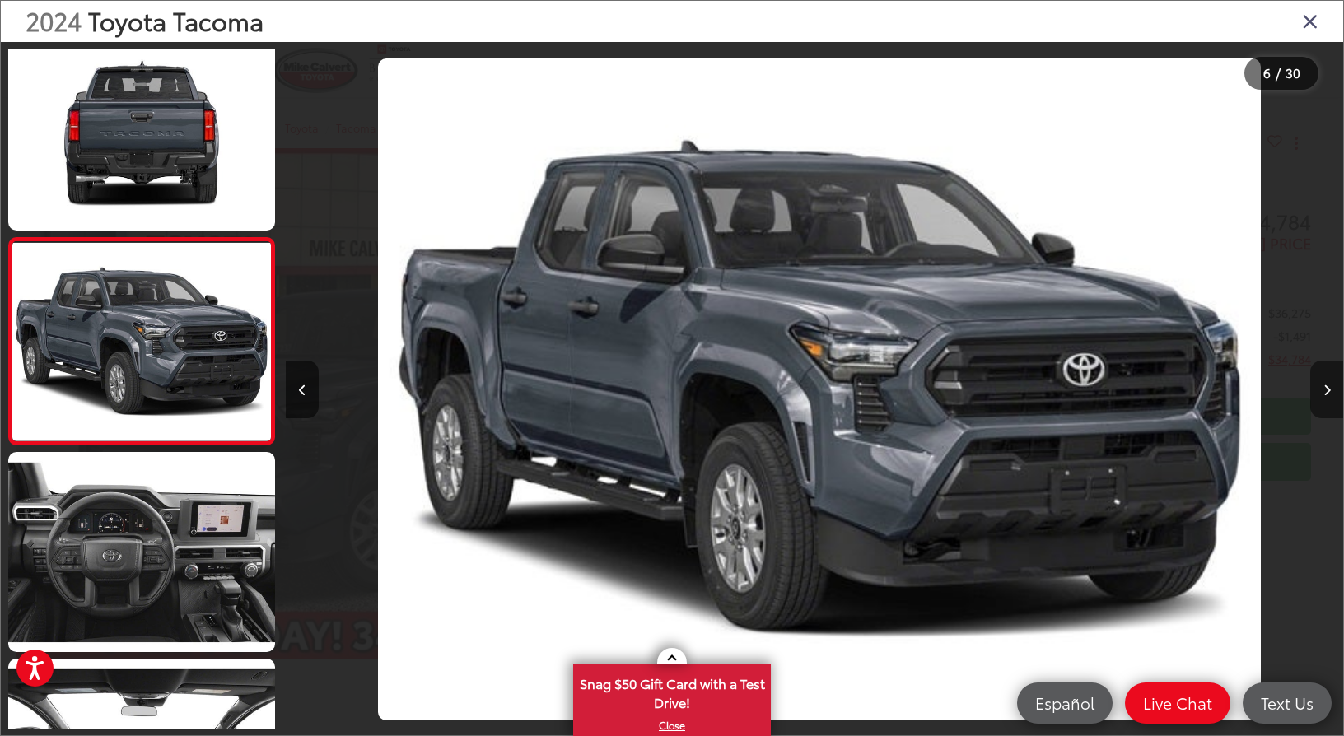
scroll to position [0, 5286]
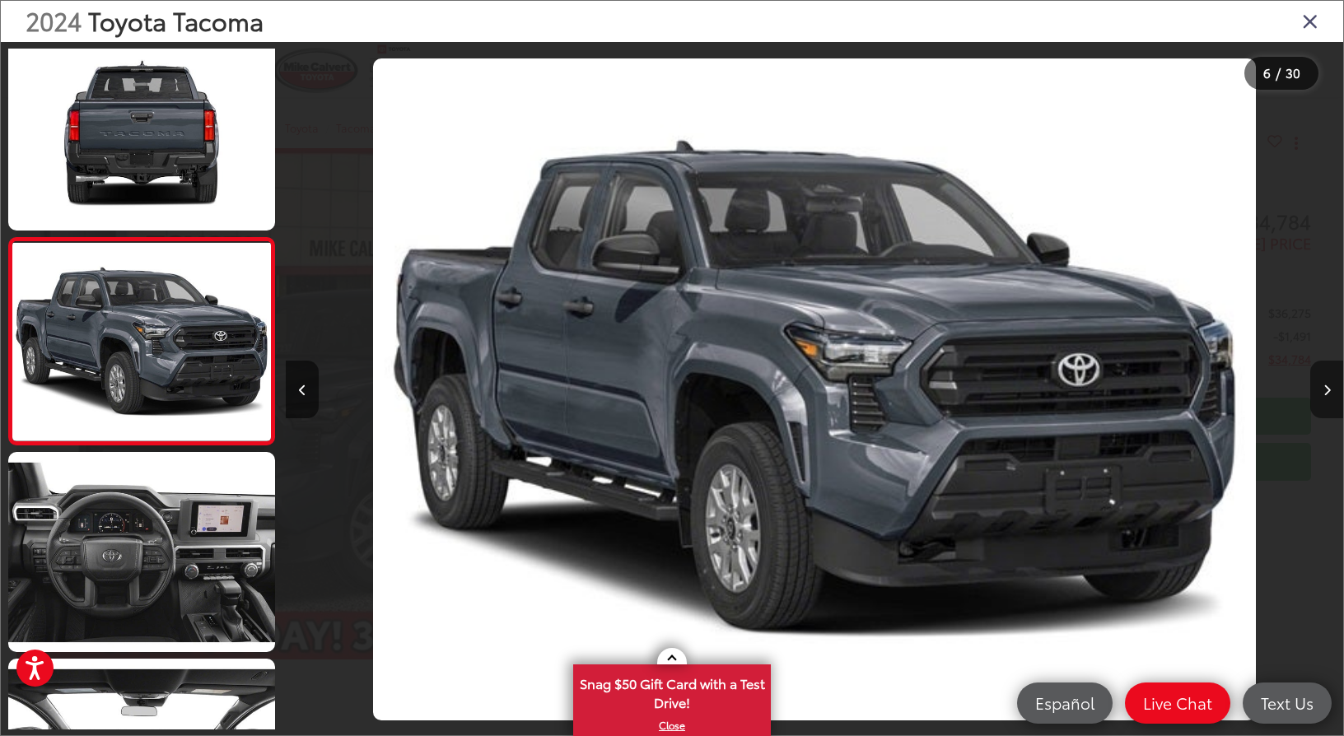
click at [1326, 389] on icon "Next image" at bounding box center [1326, 390] width 7 height 12
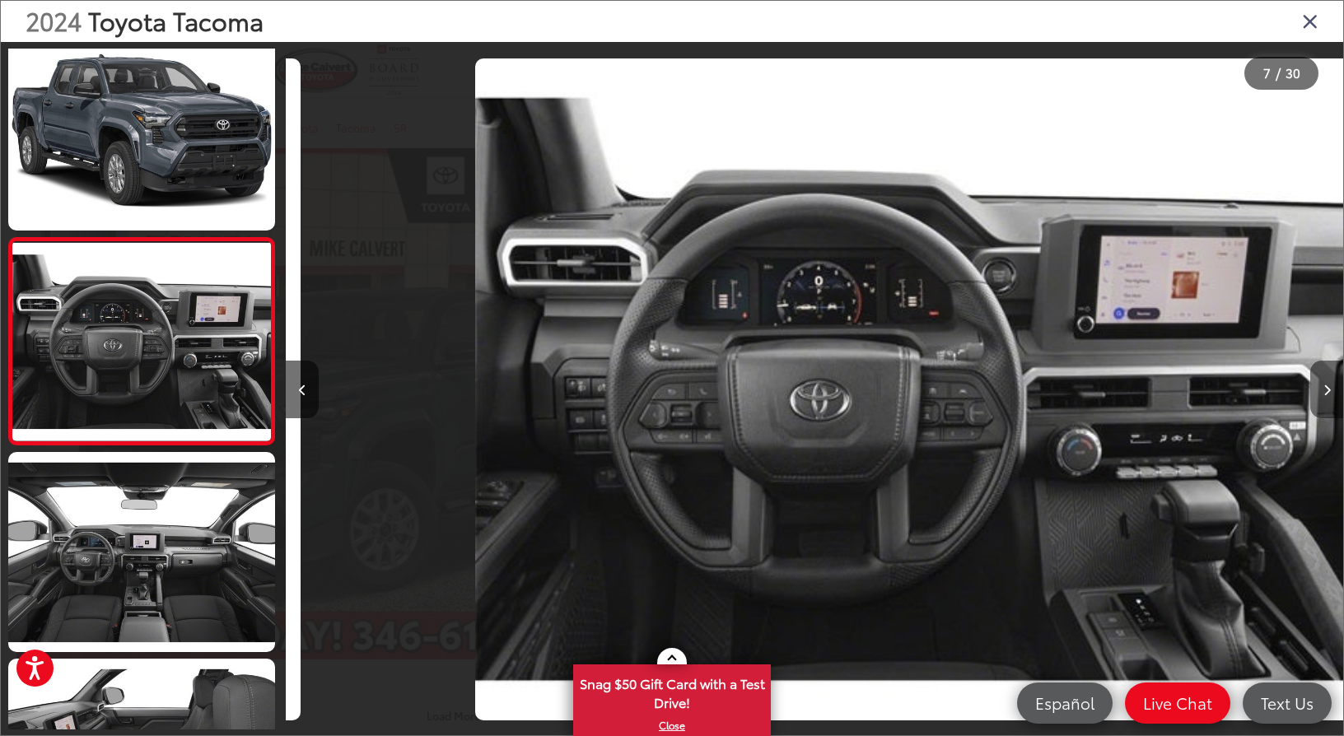
scroll to position [0, 6343]
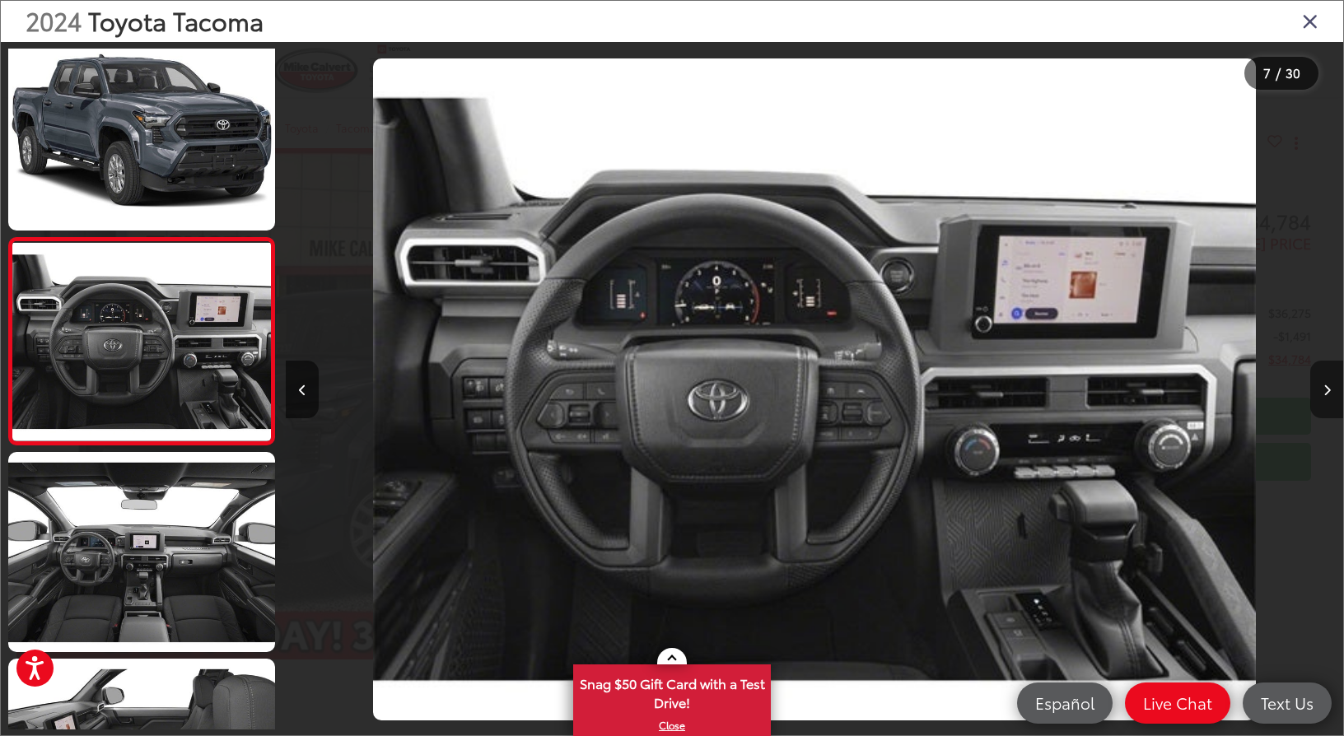
click at [1326, 389] on icon "Next image" at bounding box center [1326, 390] width 7 height 12
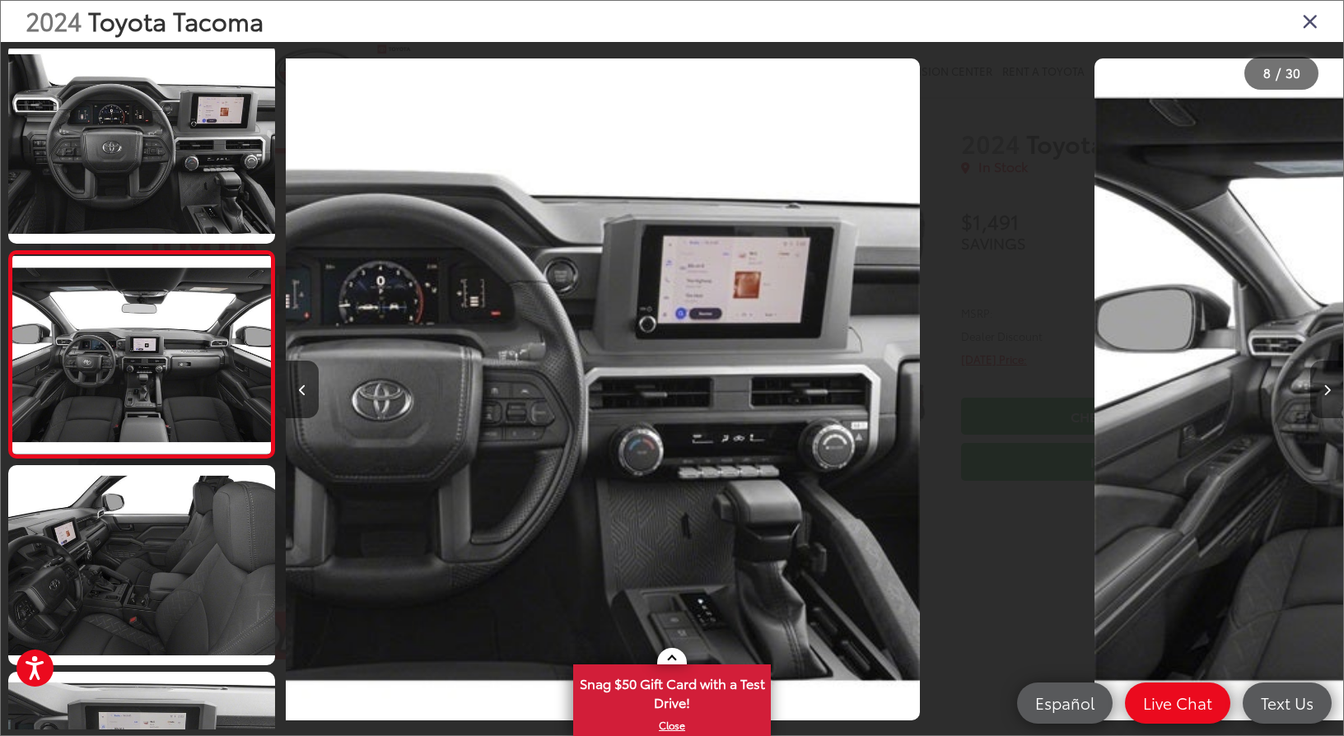
scroll to position [1259, 0]
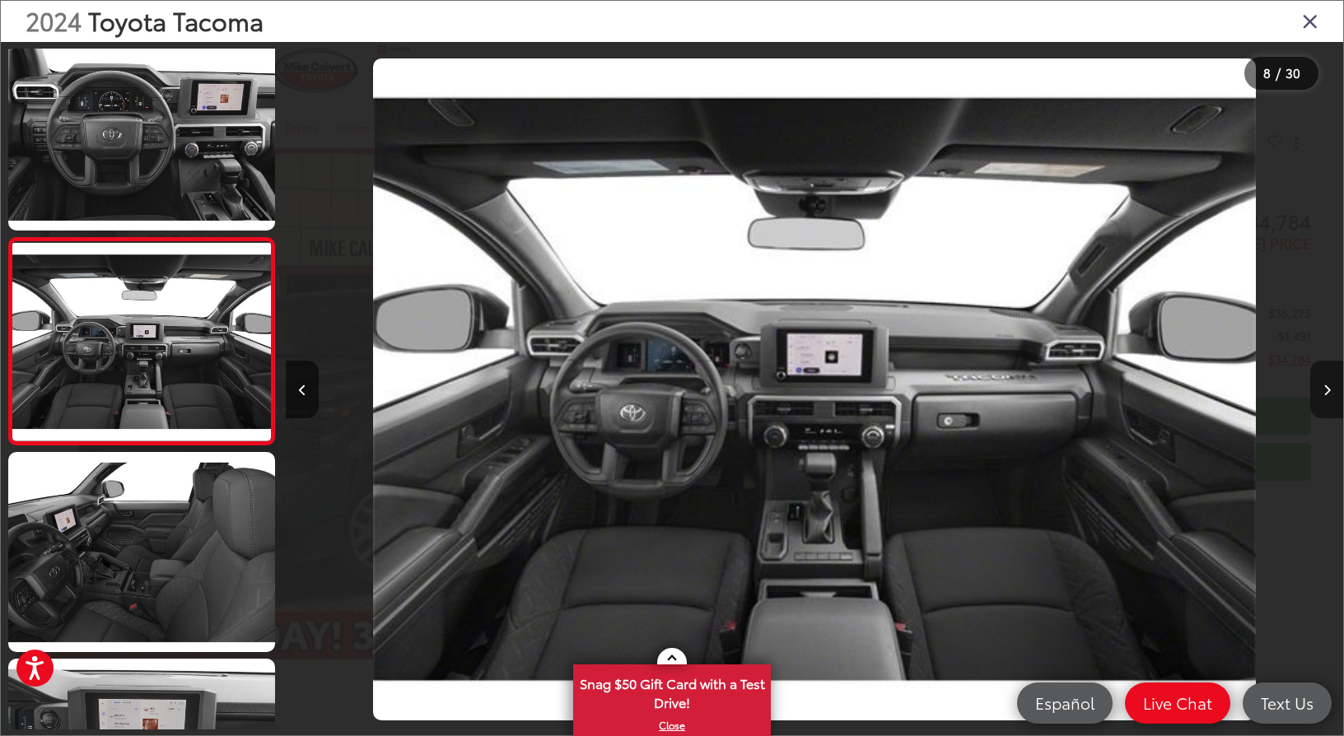
click at [1326, 389] on icon "Next image" at bounding box center [1326, 390] width 7 height 12
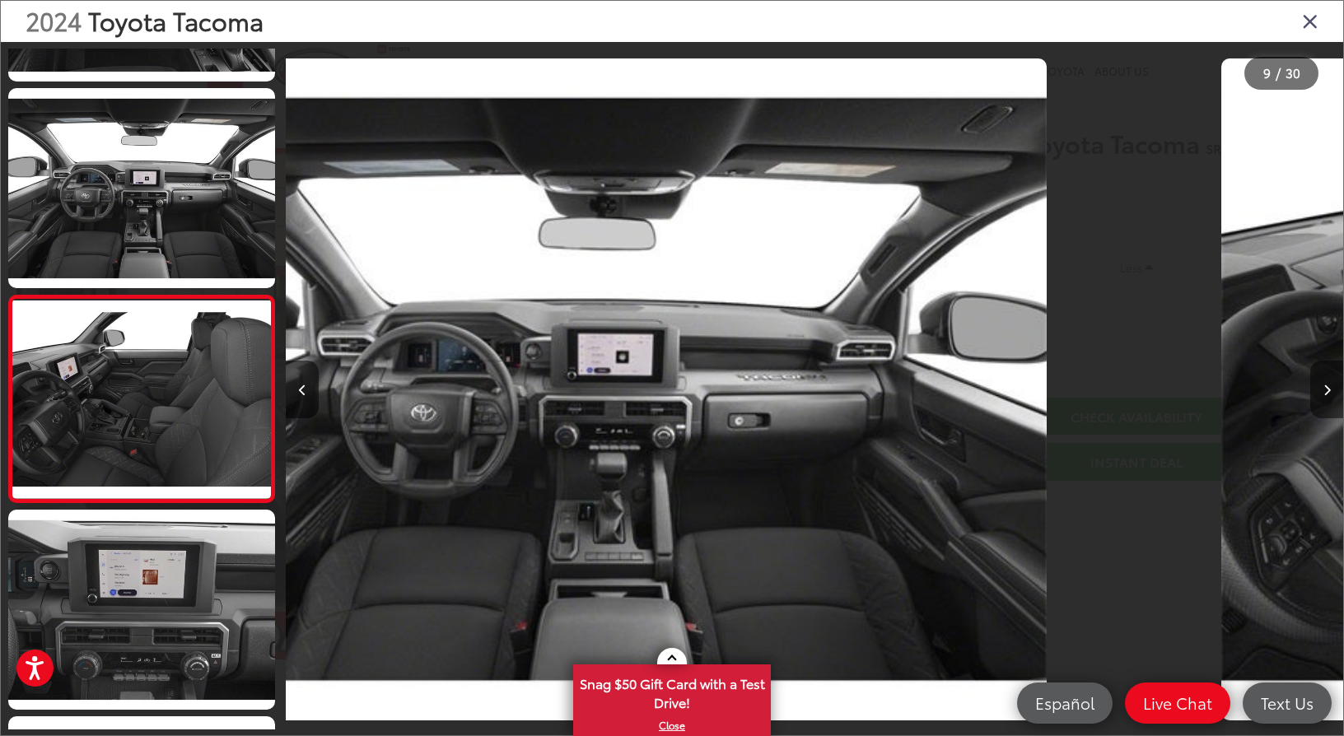
scroll to position [1466, 0]
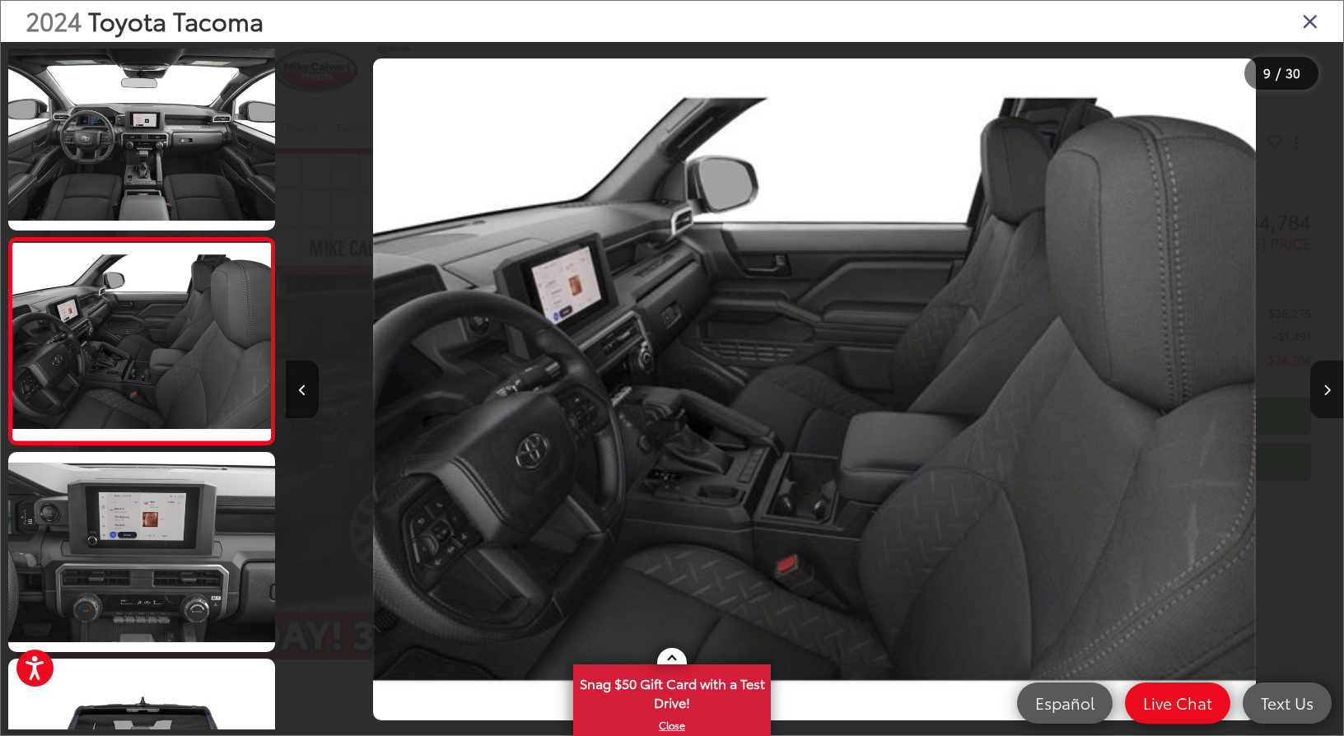
click at [1326, 389] on icon "Next image" at bounding box center [1326, 390] width 7 height 12
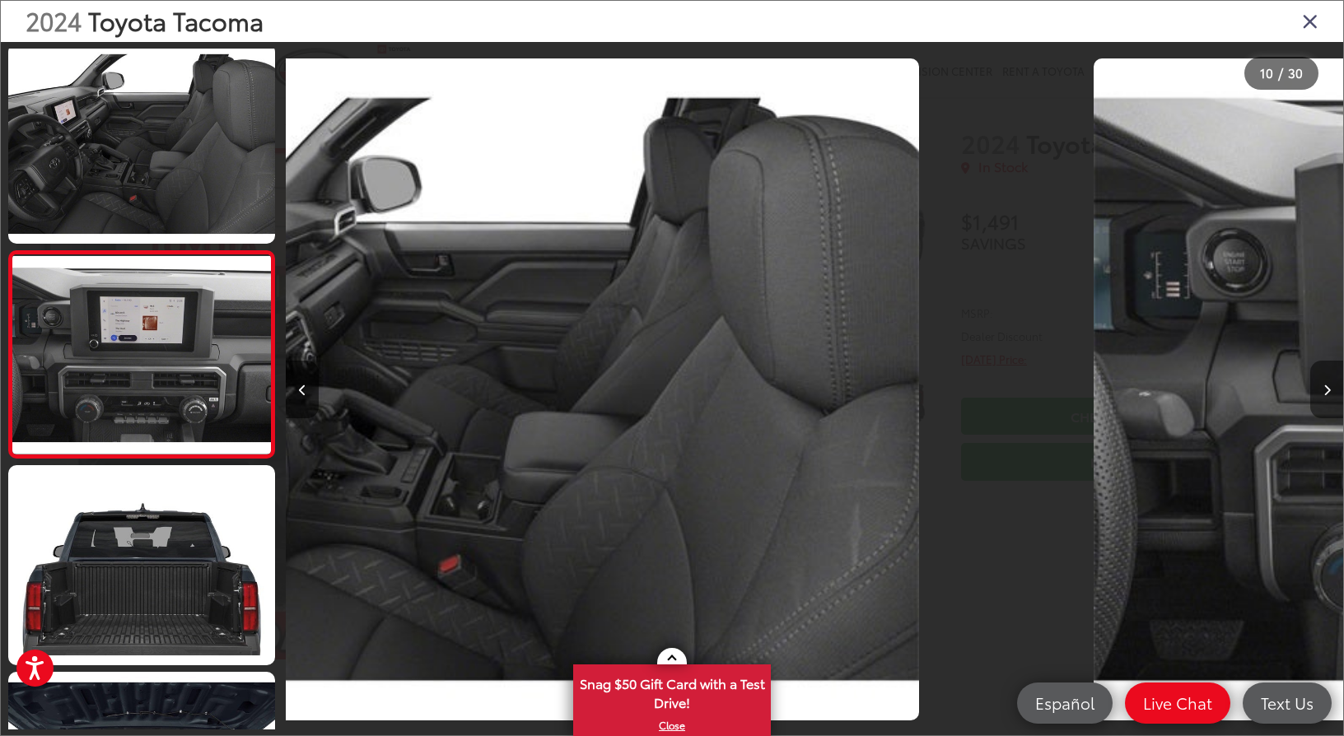
scroll to position [1672, 0]
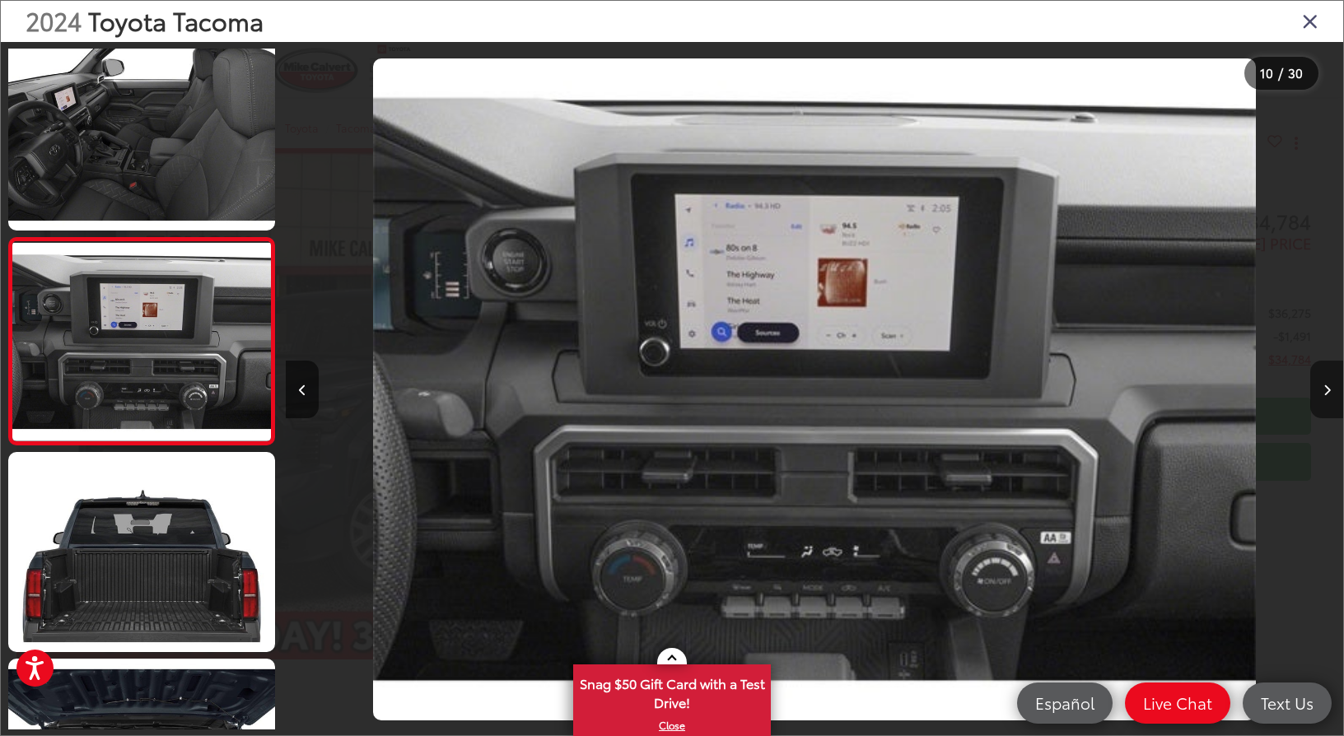
click at [1326, 389] on icon "Next image" at bounding box center [1326, 390] width 7 height 12
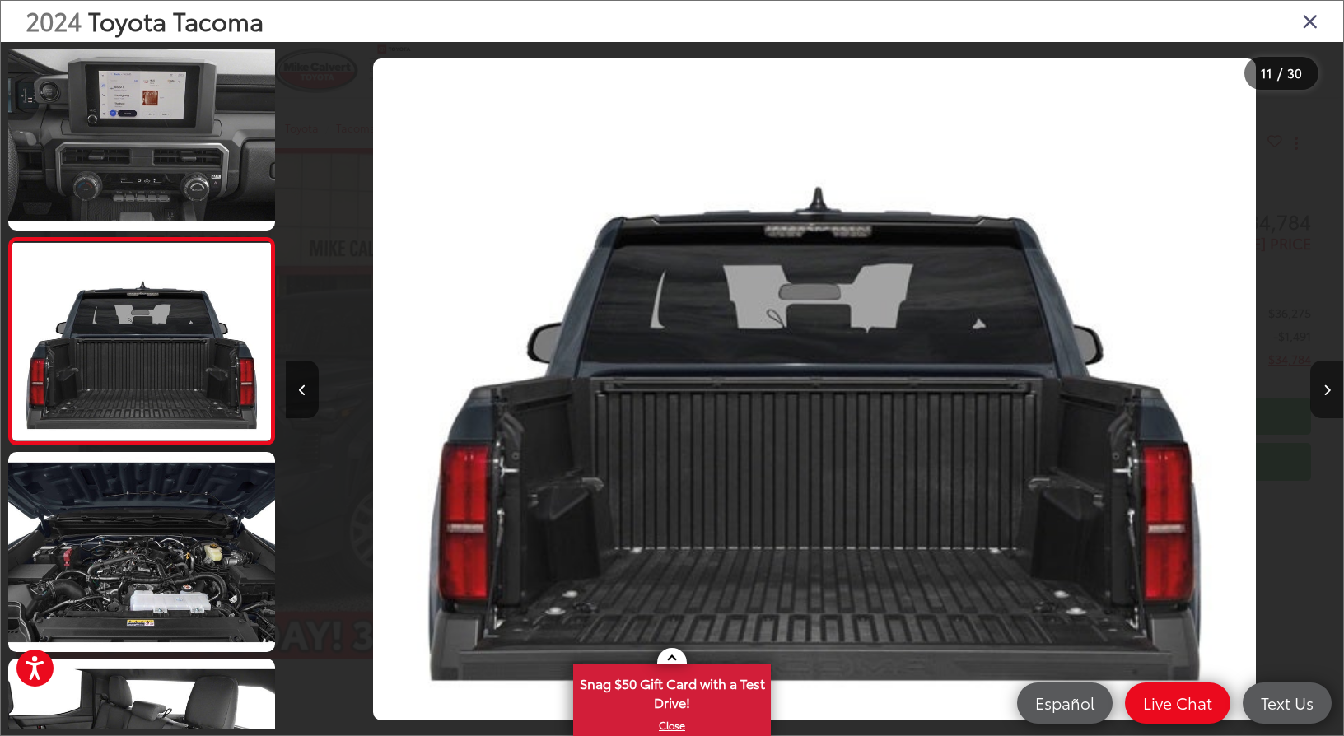
click at [1326, 389] on icon "Next image" at bounding box center [1326, 390] width 7 height 12
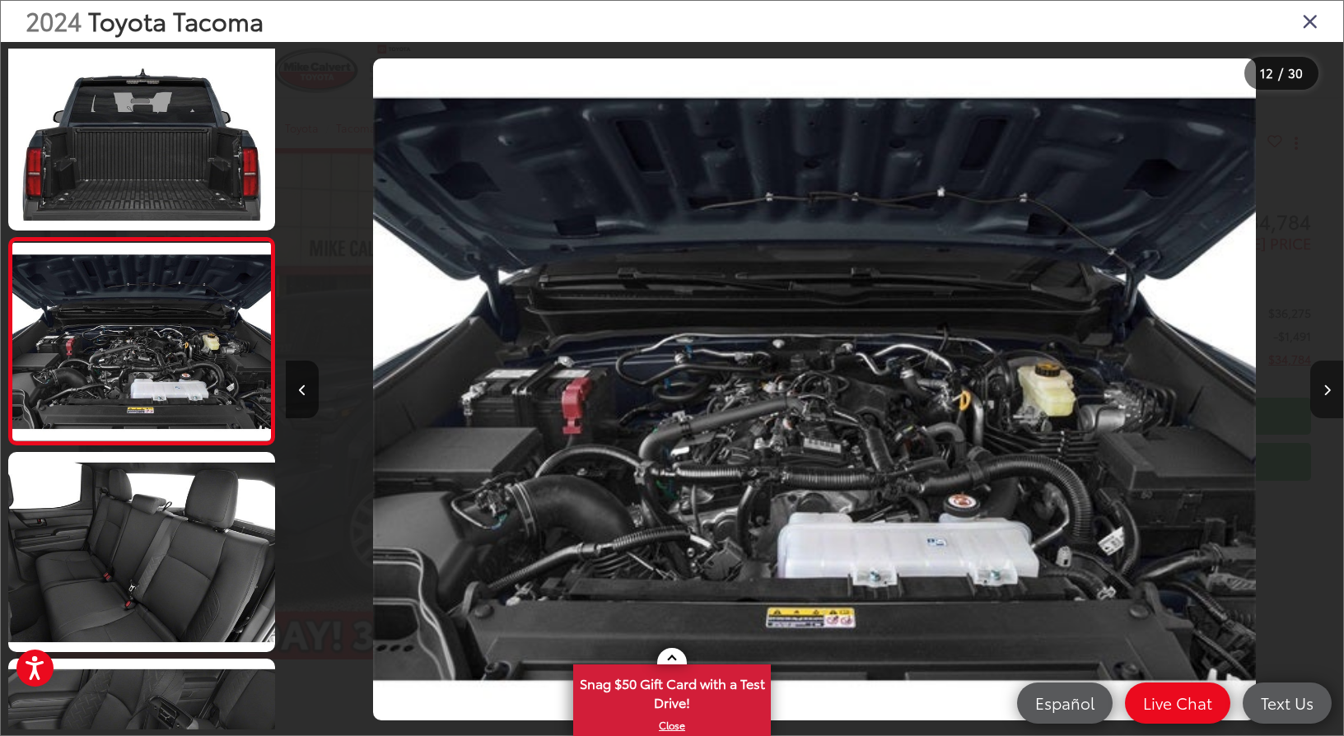
click at [1326, 389] on icon "Next image" at bounding box center [1326, 390] width 7 height 12
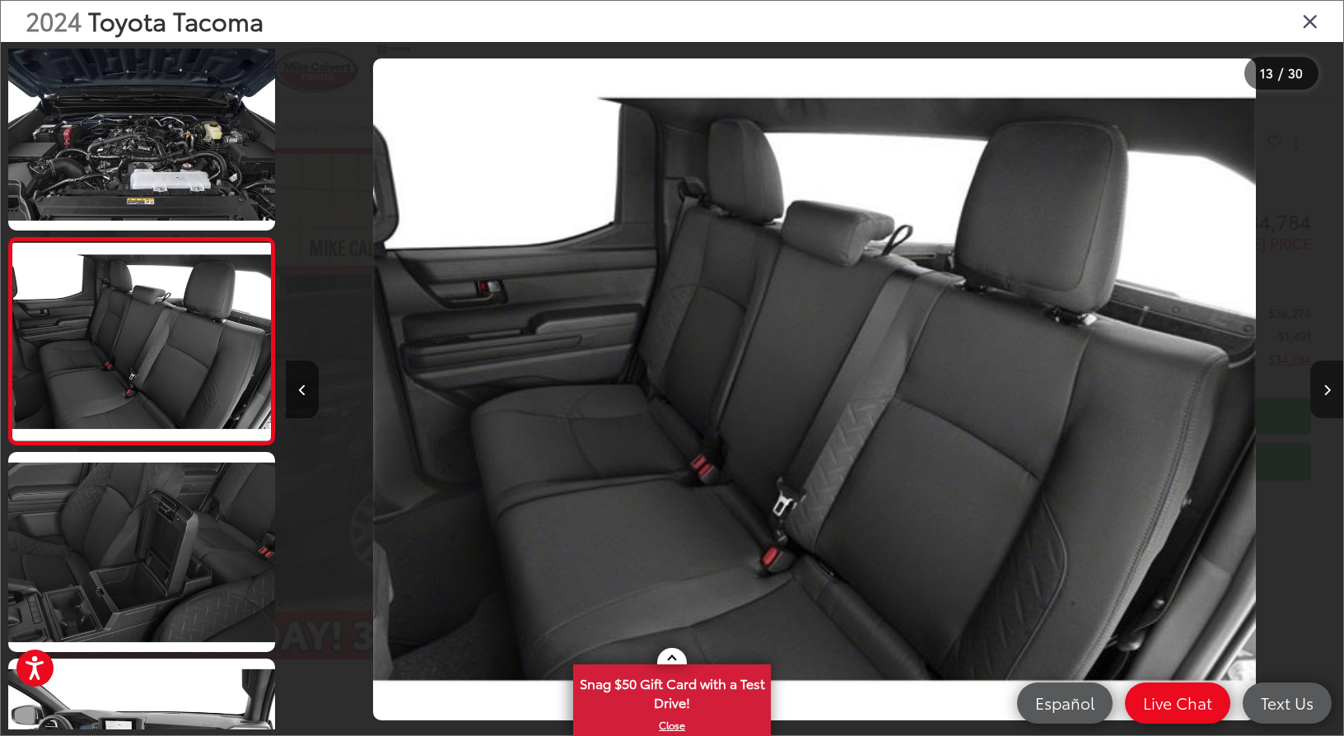
click at [1326, 389] on icon "Next image" at bounding box center [1326, 390] width 7 height 12
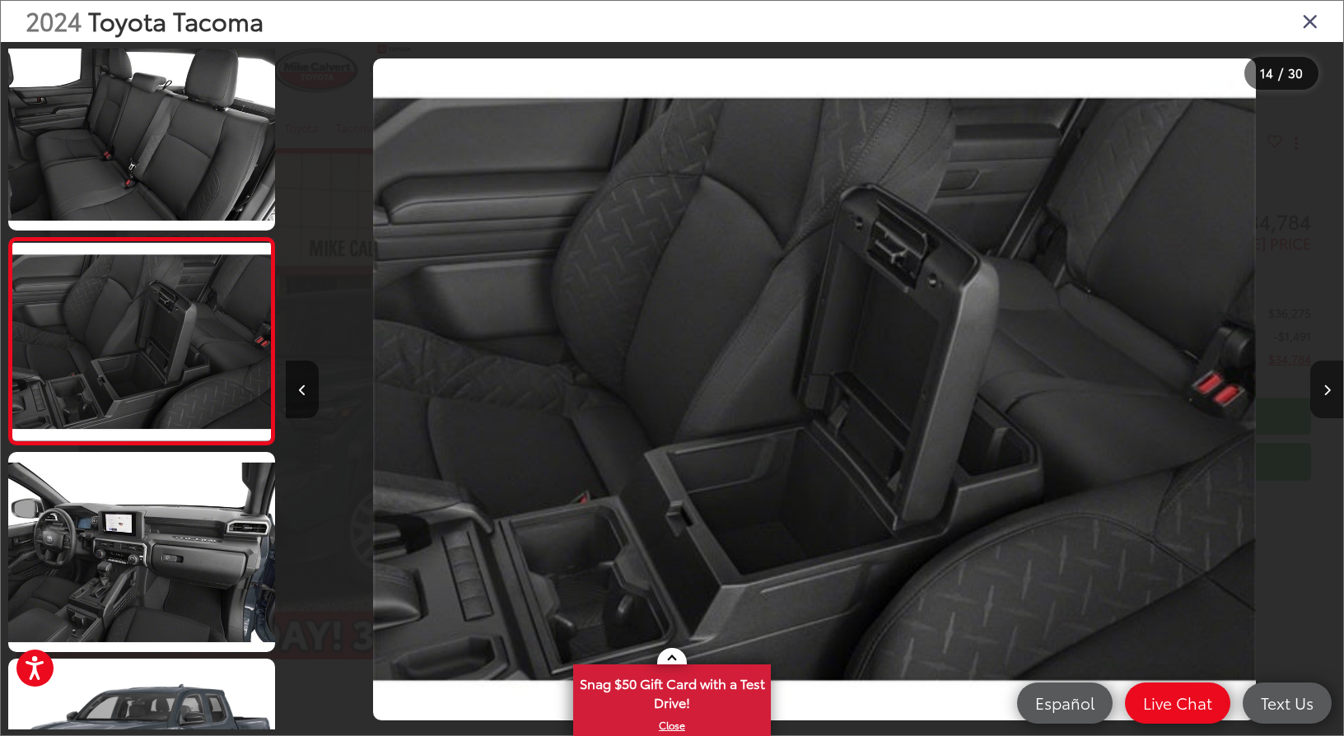
click at [1326, 389] on icon "Next image" at bounding box center [1326, 390] width 7 height 12
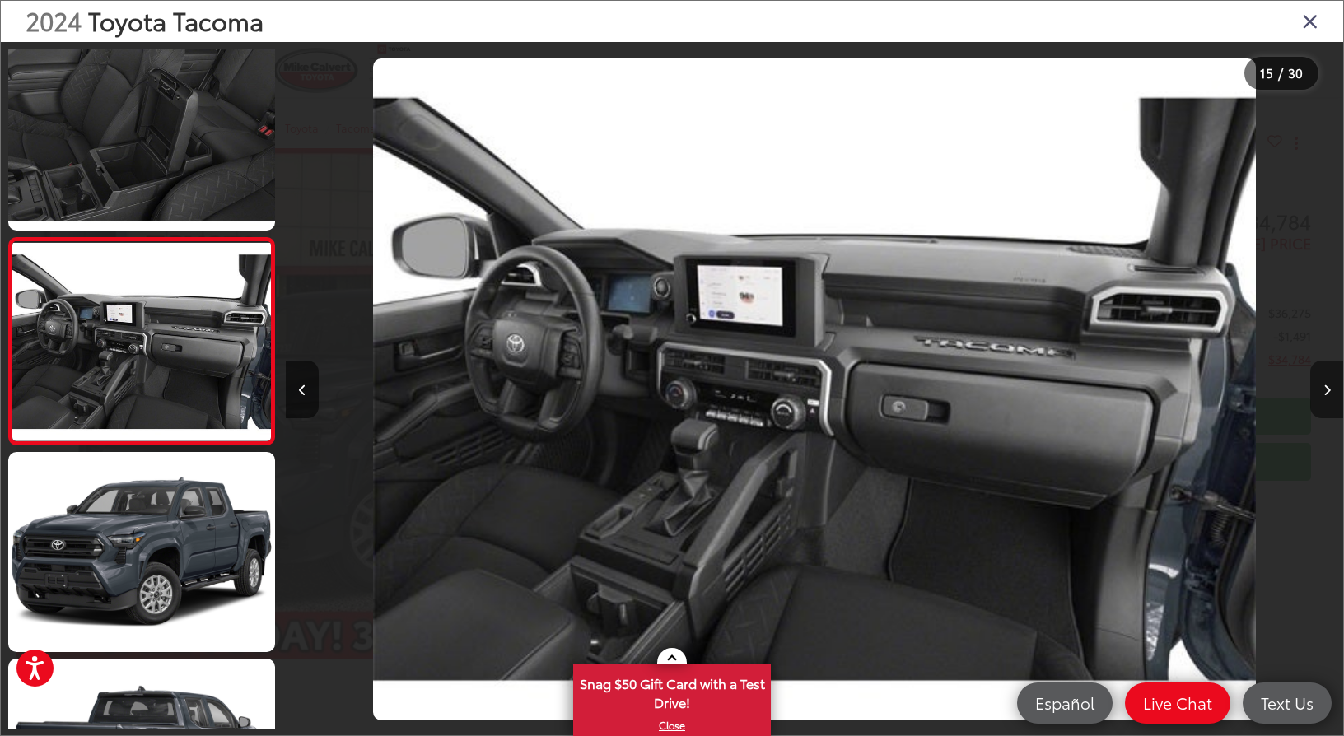
click at [1326, 389] on icon "Next image" at bounding box center [1326, 390] width 7 height 12
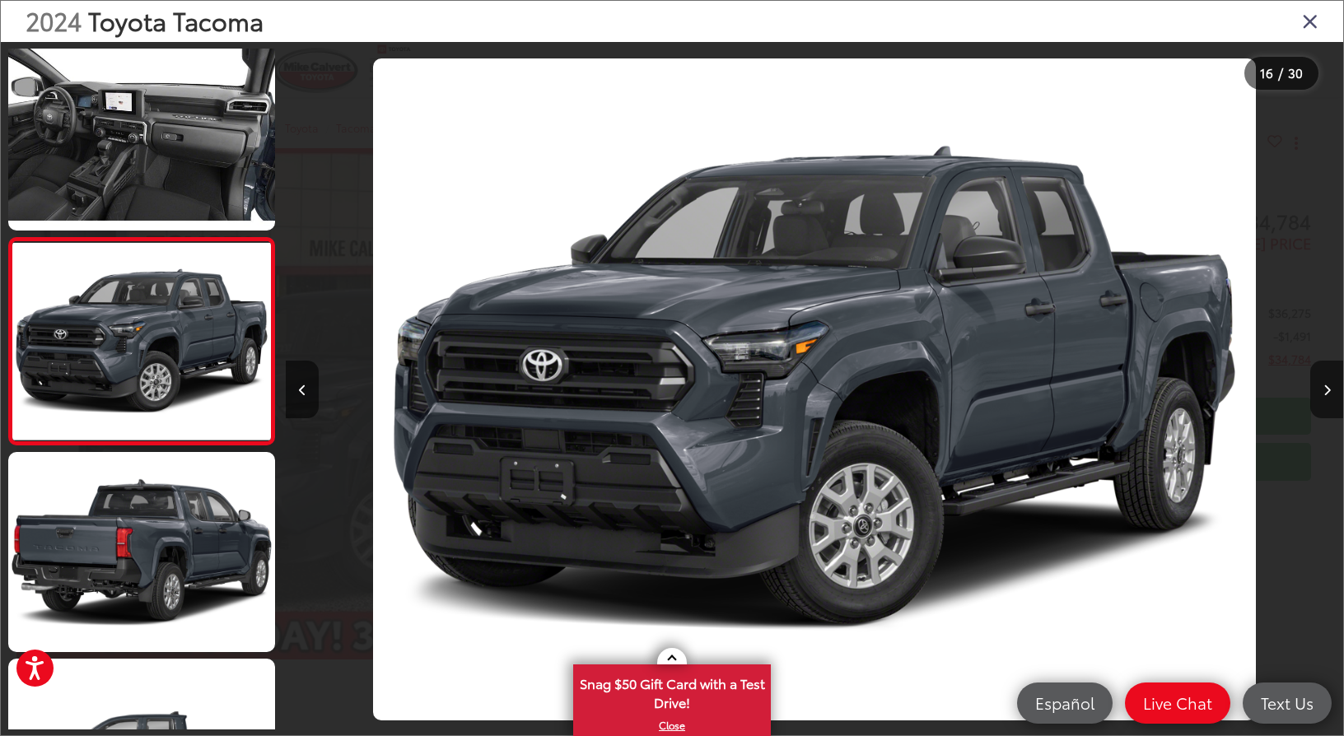
click at [1311, 28] on icon "Close gallery" at bounding box center [1310, 20] width 16 height 21
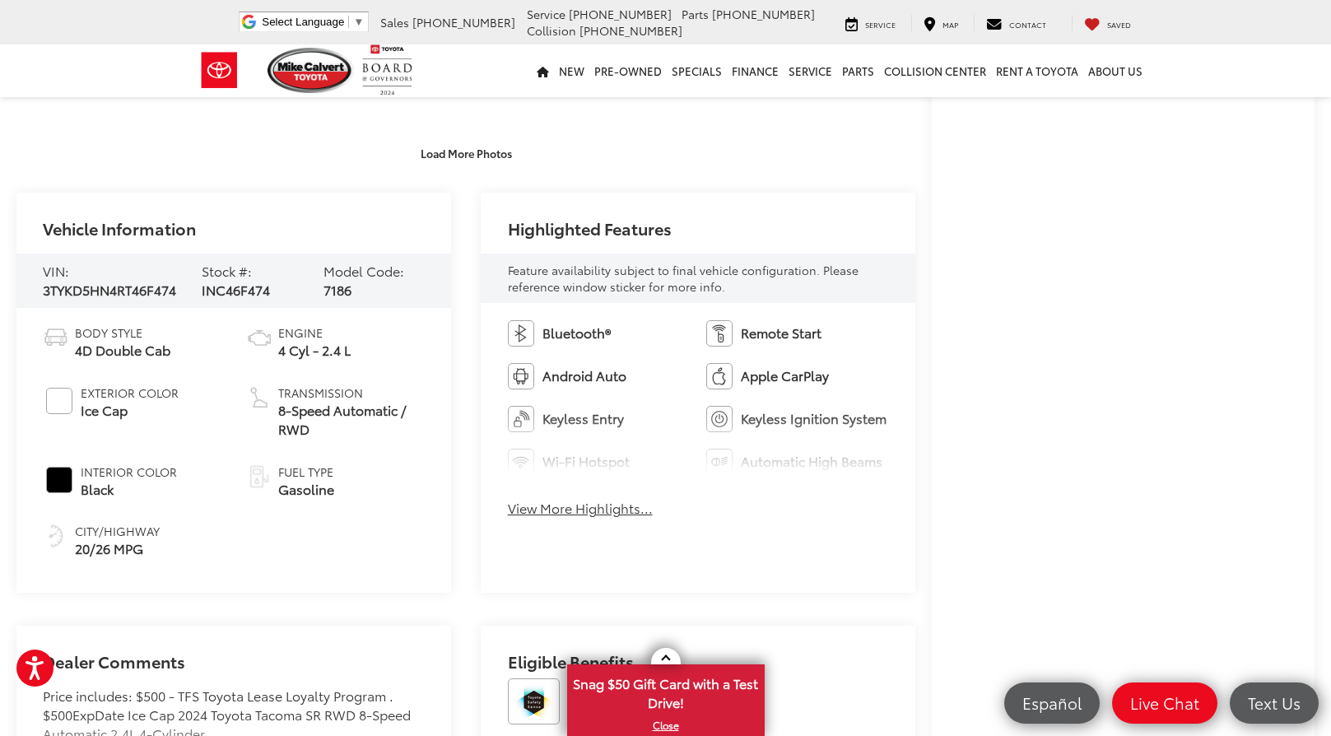
click at [571, 510] on button "View More Highlights..." at bounding box center [580, 508] width 145 height 19
